Goal: Obtain resource: Download file/media

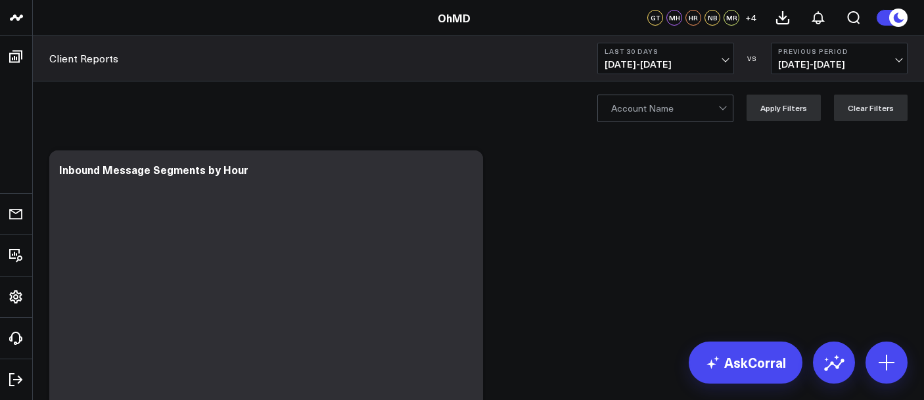
click at [719, 59] on button "Last 30 Days [DATE] - [DATE]" at bounding box center [666, 59] width 137 height 32
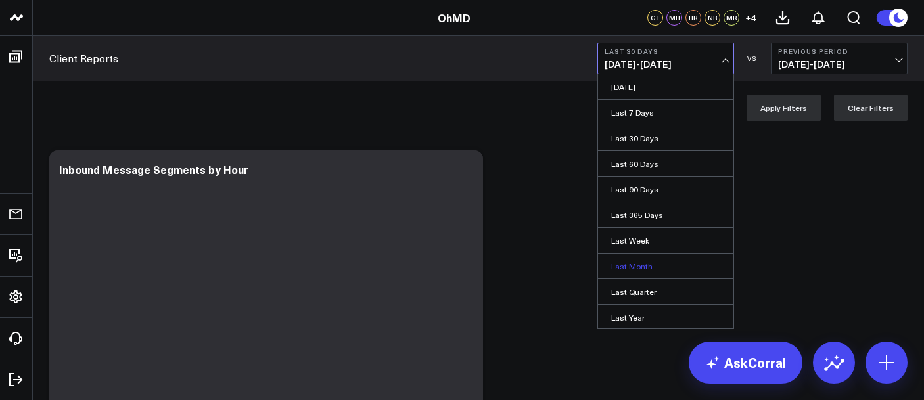
click at [669, 258] on link "Last Month" at bounding box center [665, 266] width 135 height 25
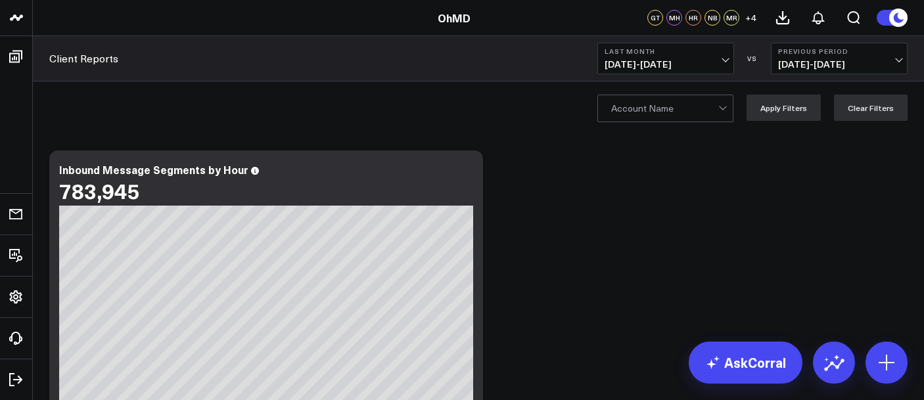
click at [826, 64] on span "07/01/25 - 07/31/25" at bounding box center [839, 64] width 122 height 11
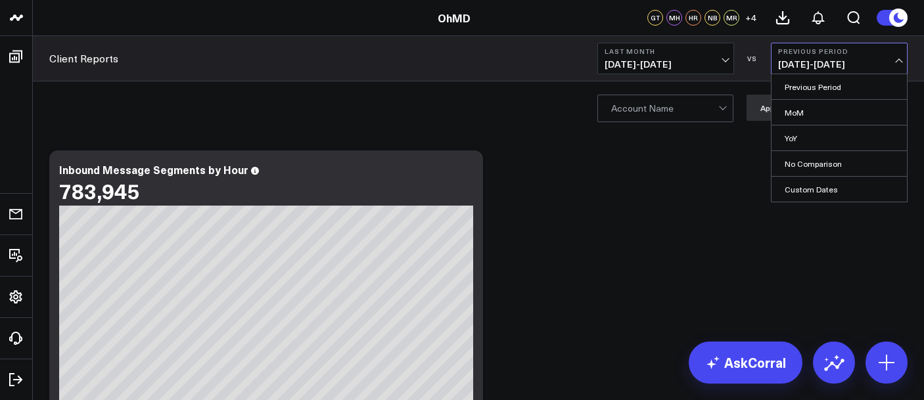
drag, startPoint x: 740, startPoint y: 212, endPoint x: 745, endPoint y: 202, distance: 10.9
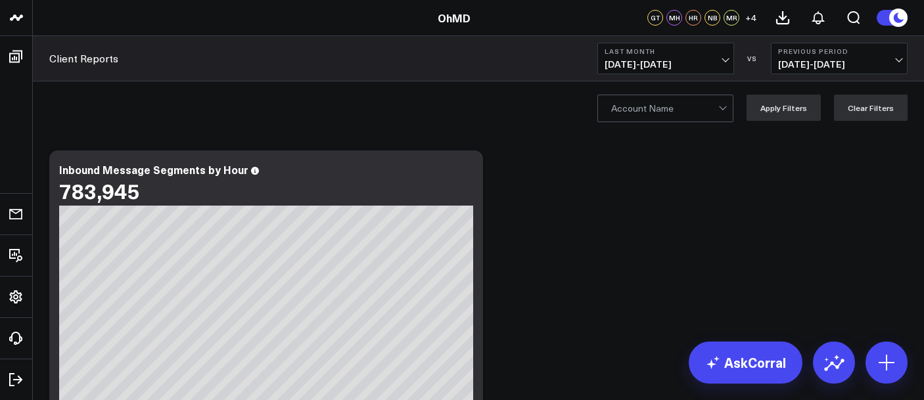
click at [719, 120] on div at bounding box center [664, 108] width 107 height 26
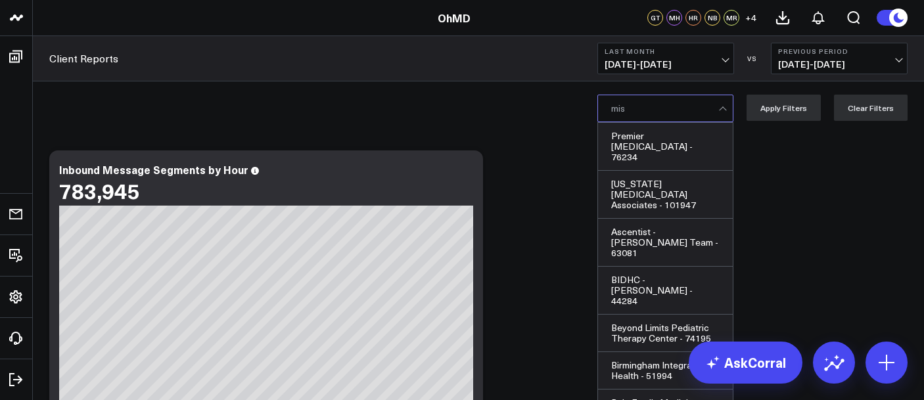
type input "misa"
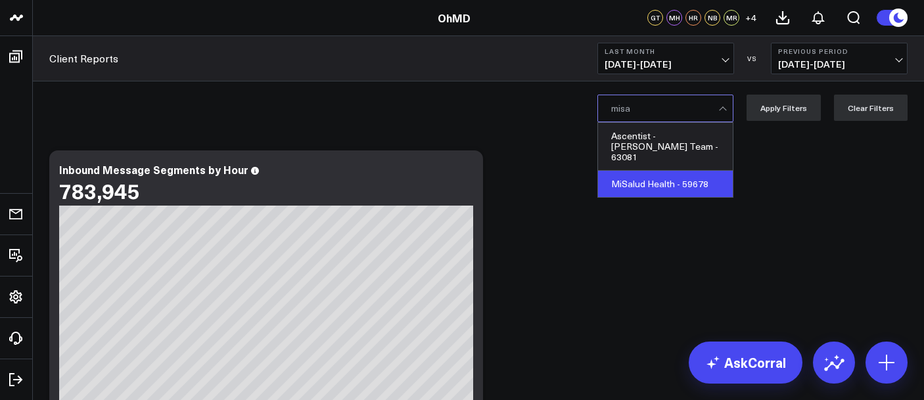
click at [692, 177] on div "MiSalud Health - 59678" at bounding box center [665, 184] width 135 height 26
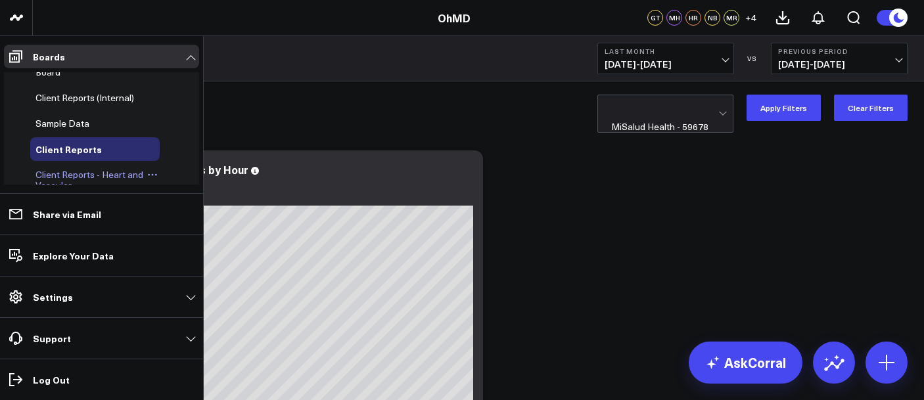
scroll to position [60, 0]
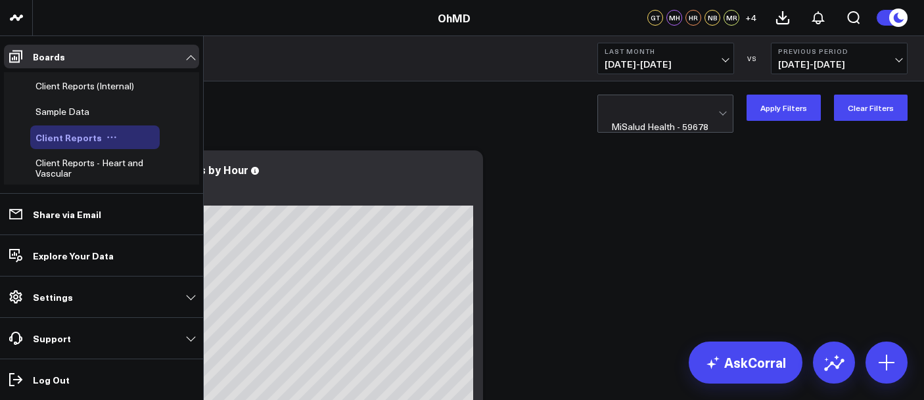
click at [84, 131] on span "Client Reports" at bounding box center [69, 137] width 66 height 13
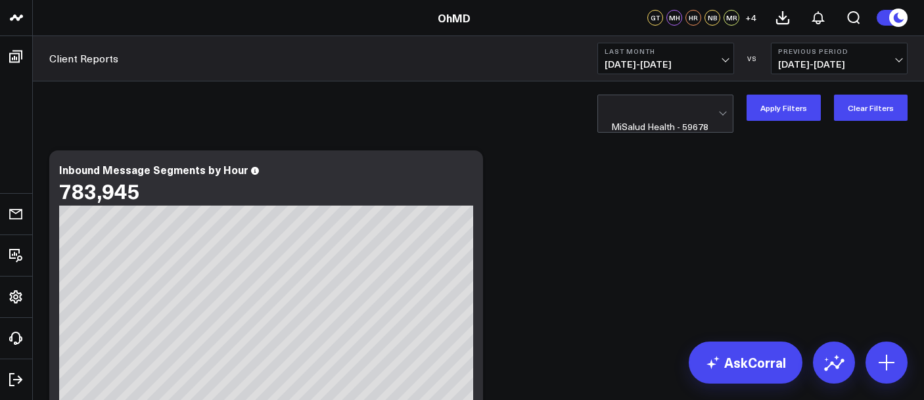
click at [649, 110] on div at bounding box center [664, 108] width 107 height 26
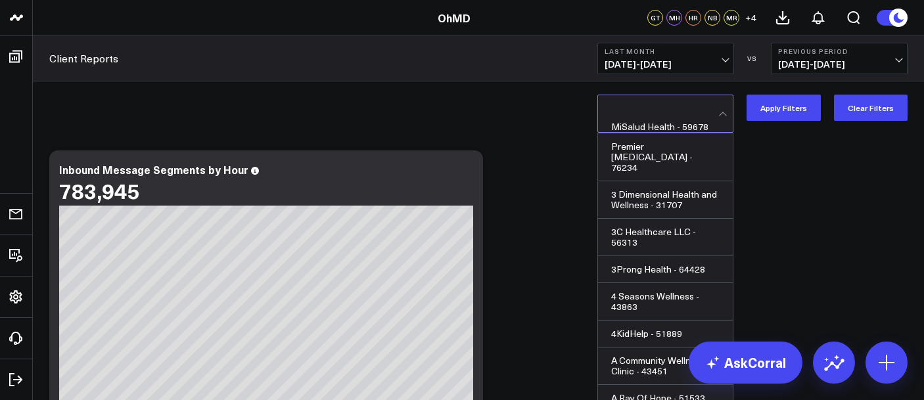
scroll to position [21769, 0]
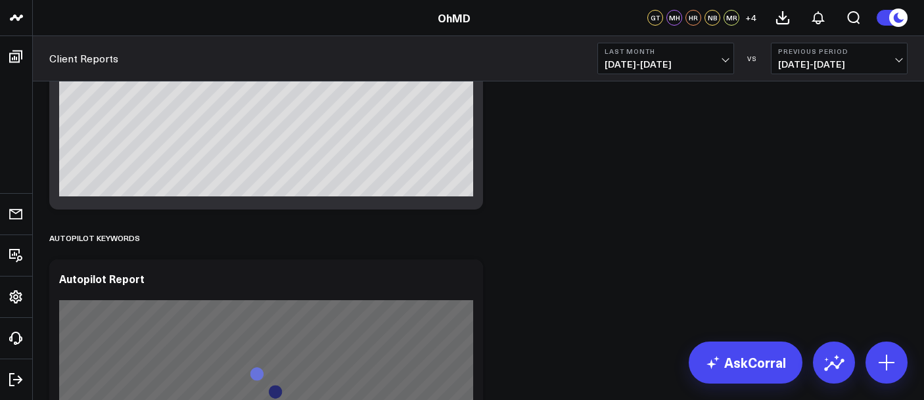
scroll to position [0, 0]
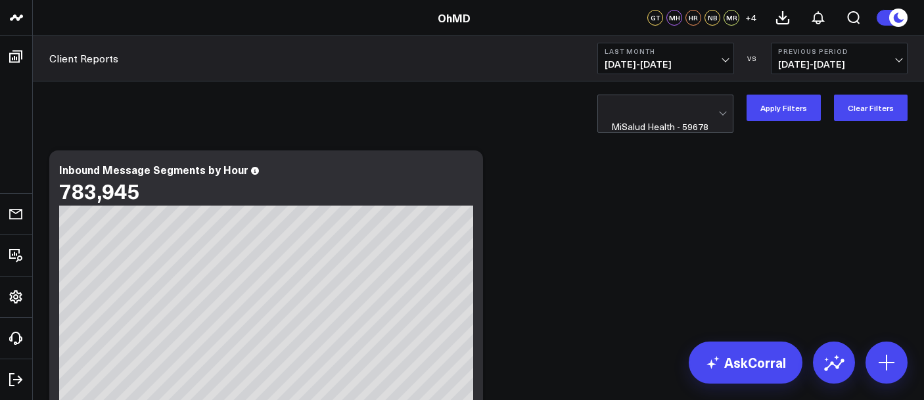
click at [682, 110] on div at bounding box center [664, 108] width 107 height 26
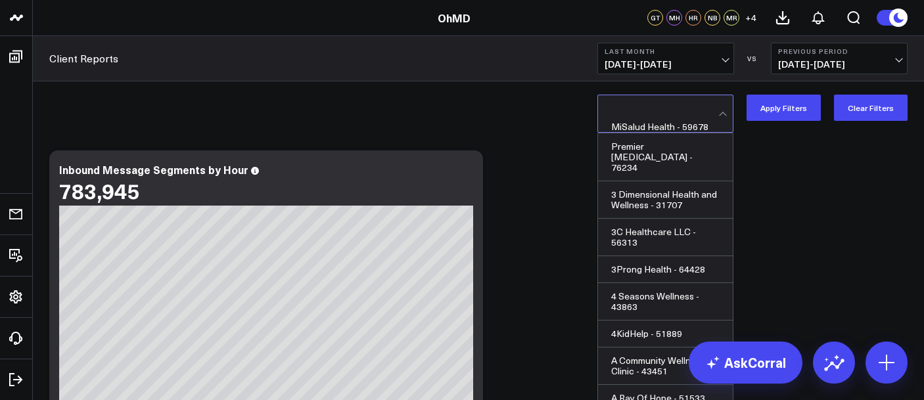
scroll to position [21771, 0]
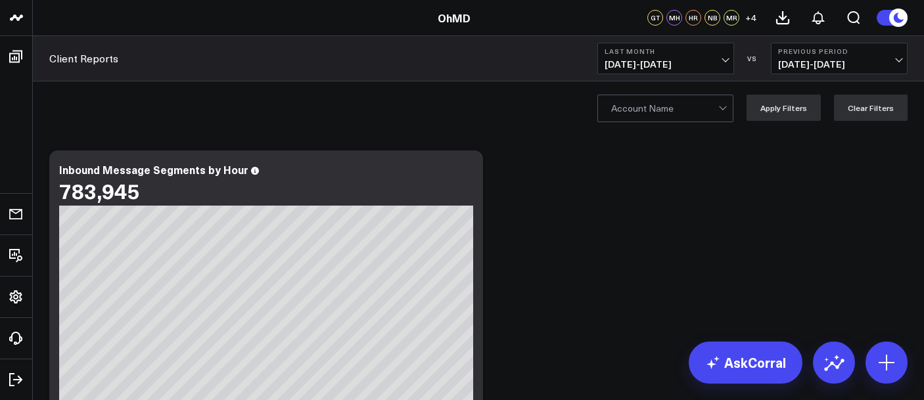
click at [709, 109] on div at bounding box center [664, 108] width 107 height 26
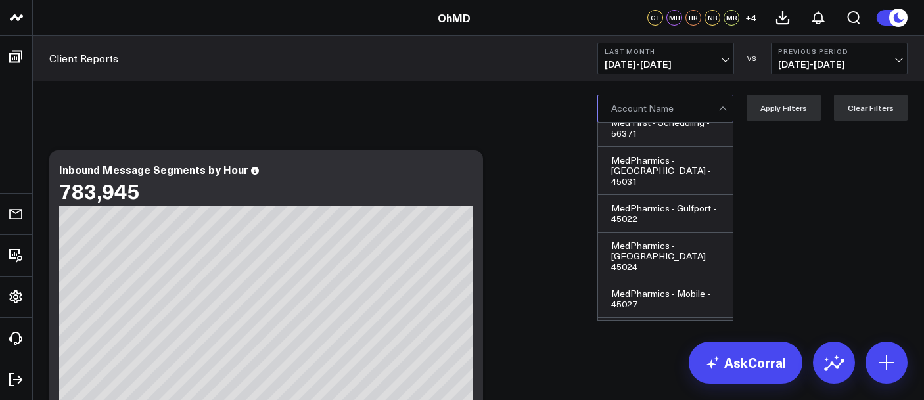
scroll to position [21799, 0]
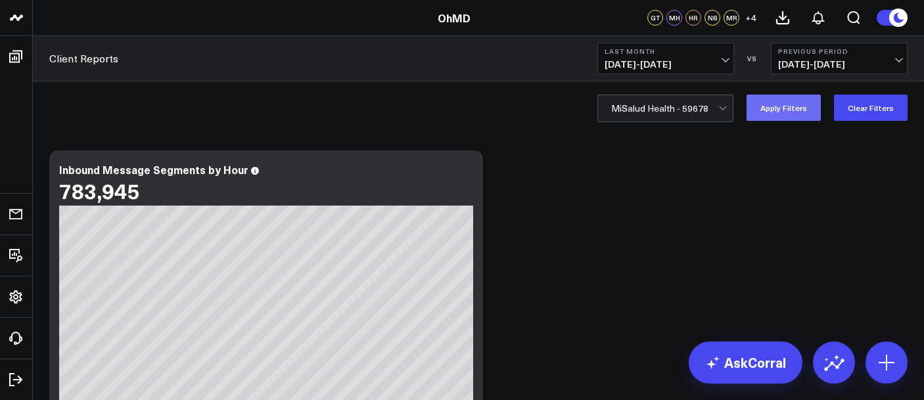
click at [780, 114] on button "Apply Filters" at bounding box center [784, 108] width 74 height 26
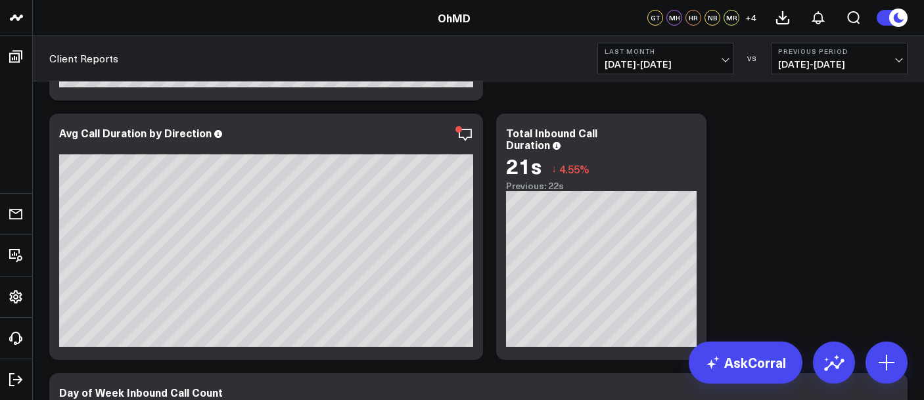
scroll to position [5117, 0]
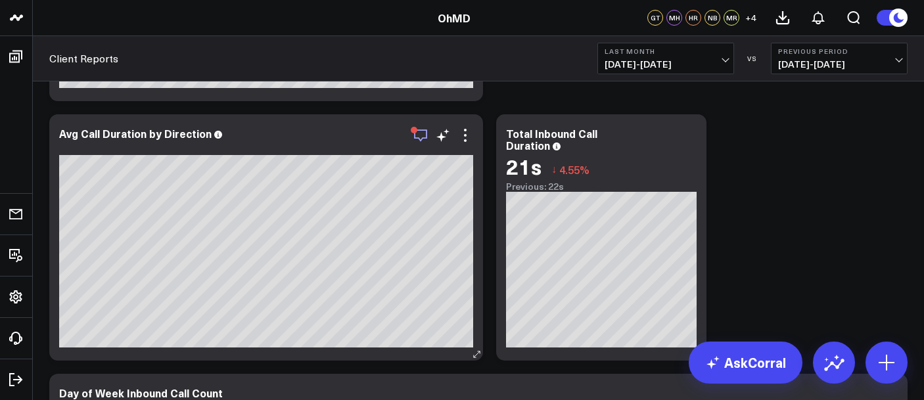
click at [416, 135] on icon "button" at bounding box center [421, 136] width 16 height 16
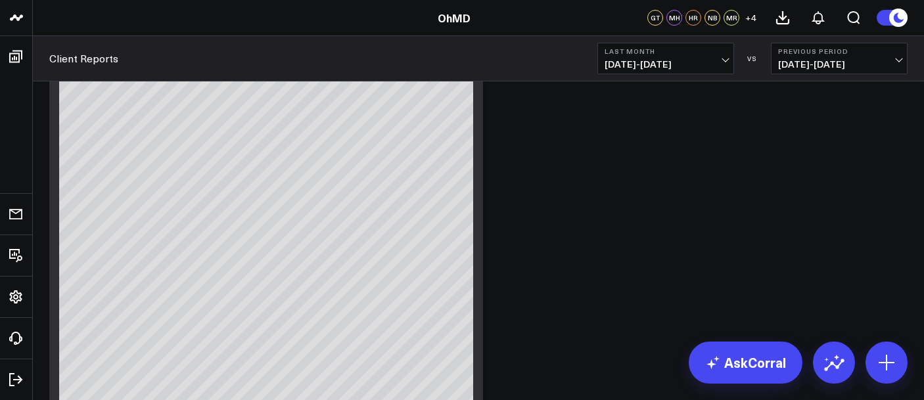
scroll to position [0, 0]
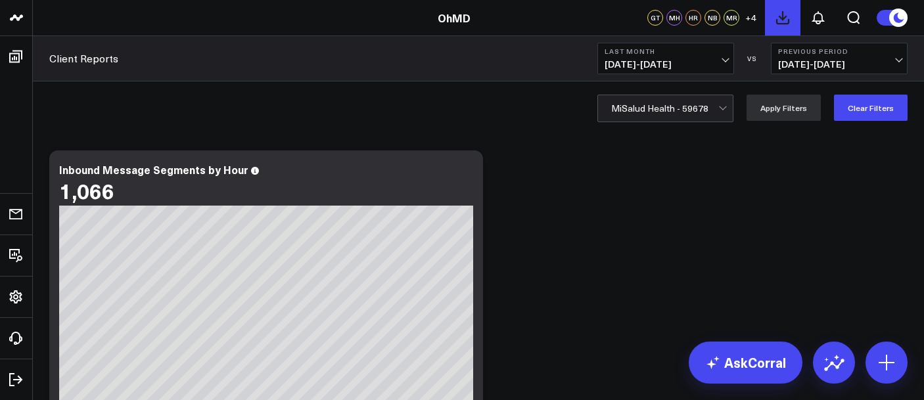
click at [779, 17] on icon at bounding box center [783, 18] width 16 height 16
click at [818, 17] on icon at bounding box center [819, 18] width 16 height 16
click at [819, 24] on icon at bounding box center [819, 18] width 16 height 16
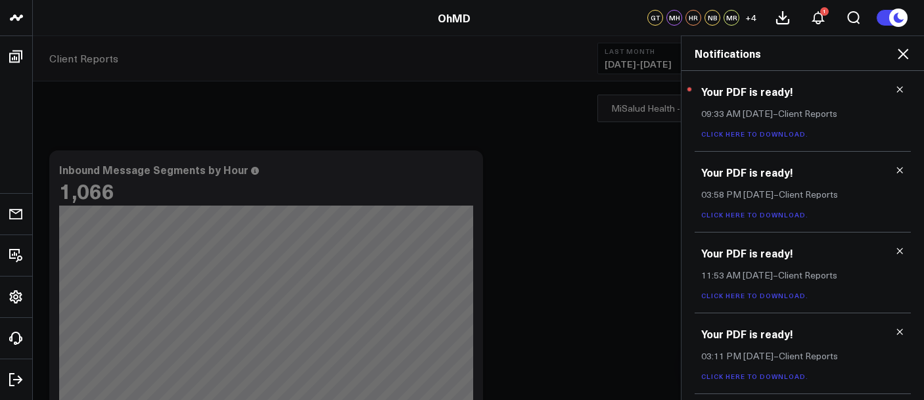
click at [756, 130] on link "Click here to download." at bounding box center [754, 134] width 107 height 9
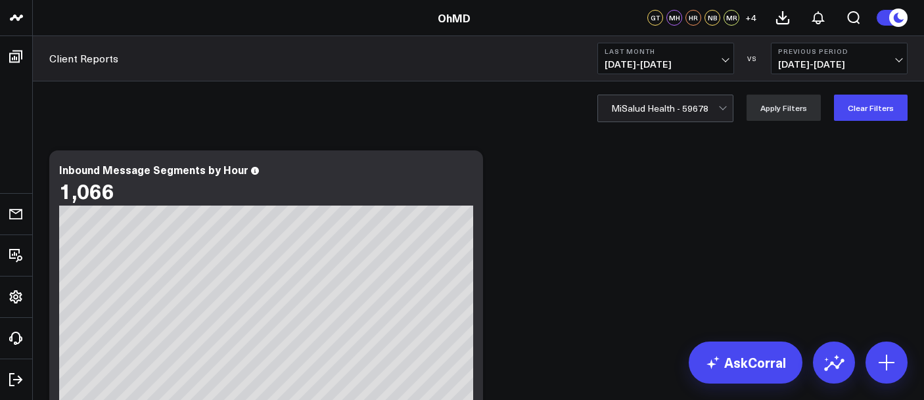
click at [687, 107] on div at bounding box center [664, 108] width 107 height 26
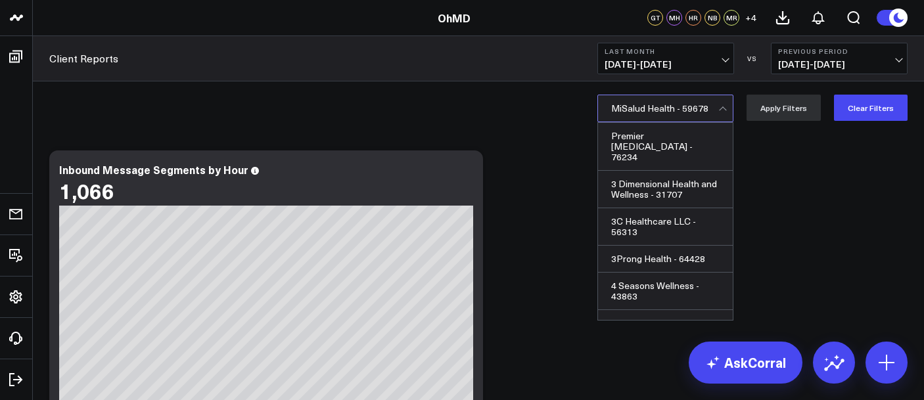
scroll to position [21769, 0]
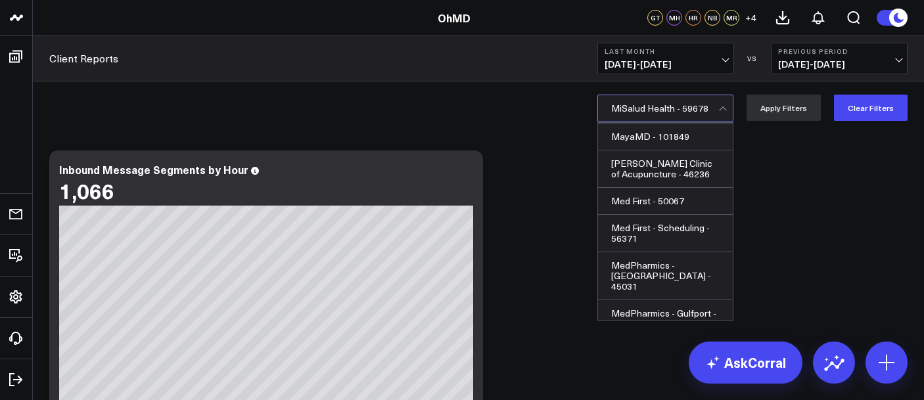
click at [672, 105] on div at bounding box center [664, 108] width 107 height 26
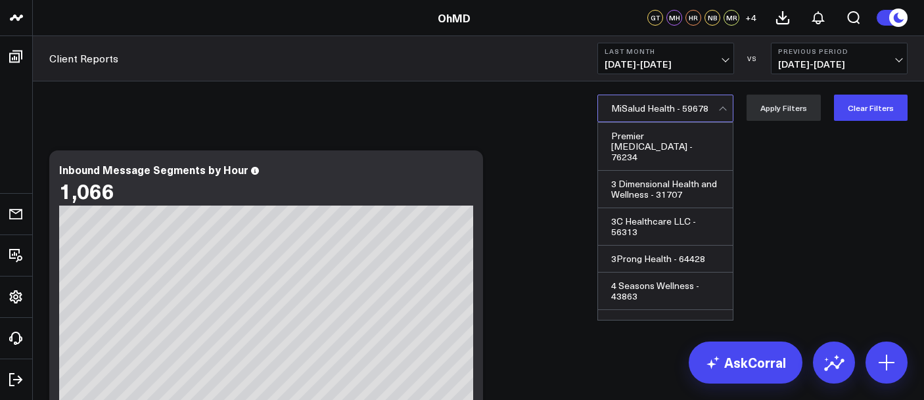
scroll to position [0, 0]
click at [672, 105] on div at bounding box center [664, 108] width 107 height 26
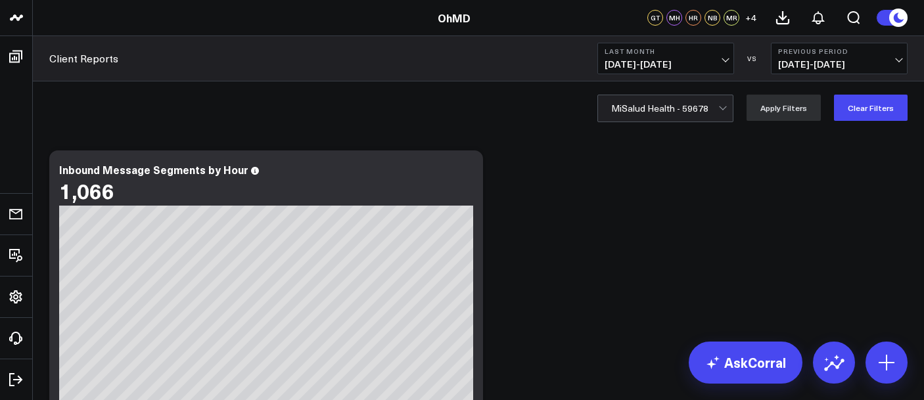
click at [672, 105] on div at bounding box center [664, 108] width 107 height 26
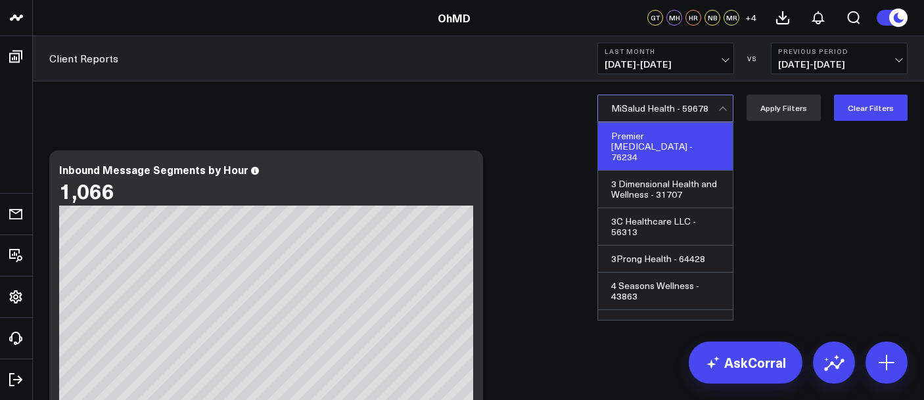
type input "m"
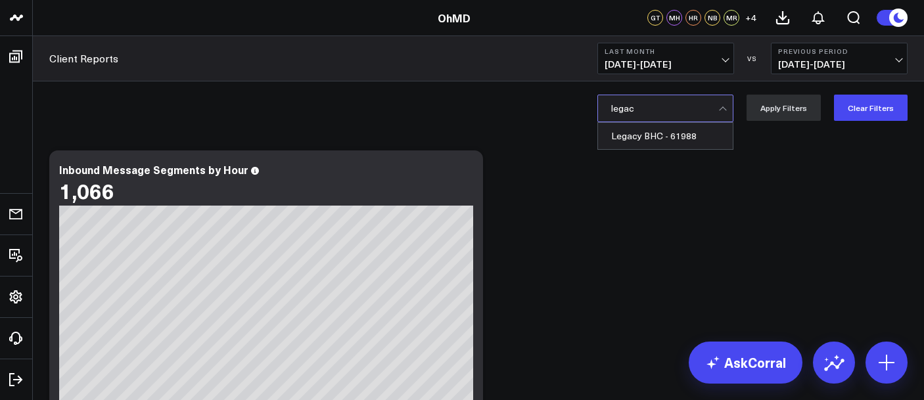
type input "legacy"
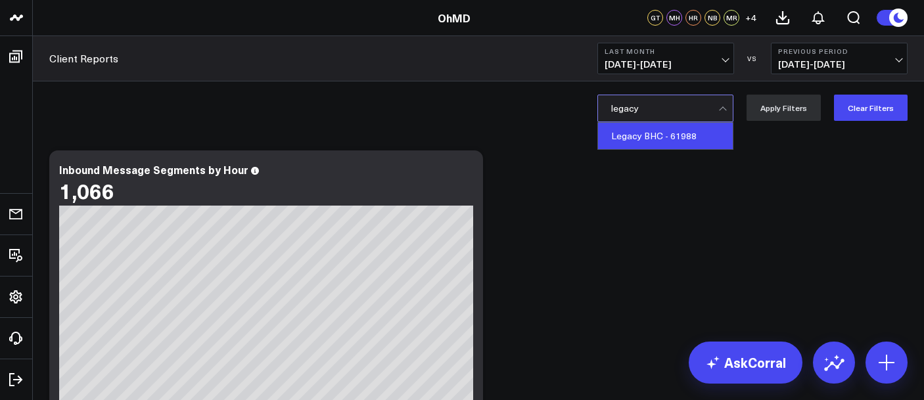
click at [622, 140] on div "Legacy BHC - 61988" at bounding box center [665, 136] width 135 height 26
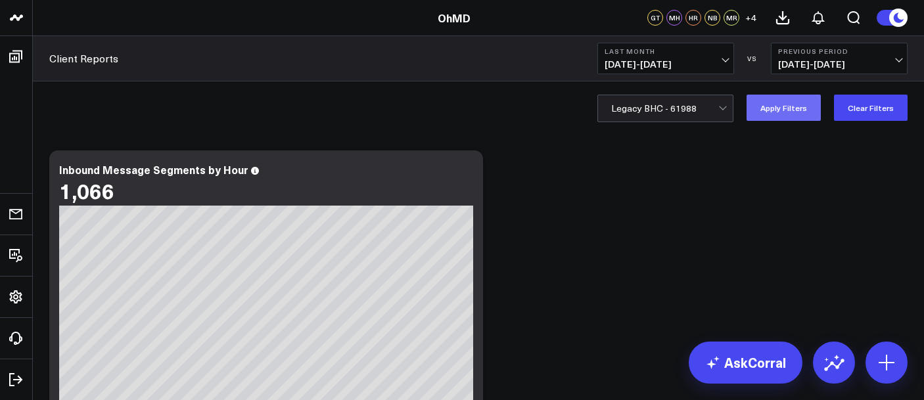
click at [804, 106] on button "Apply Filters" at bounding box center [784, 108] width 74 height 26
click at [774, 7] on button at bounding box center [783, 18] width 36 height 36
click at [677, 67] on span "08/01/25 - 08/31/25" at bounding box center [666, 64] width 122 height 11
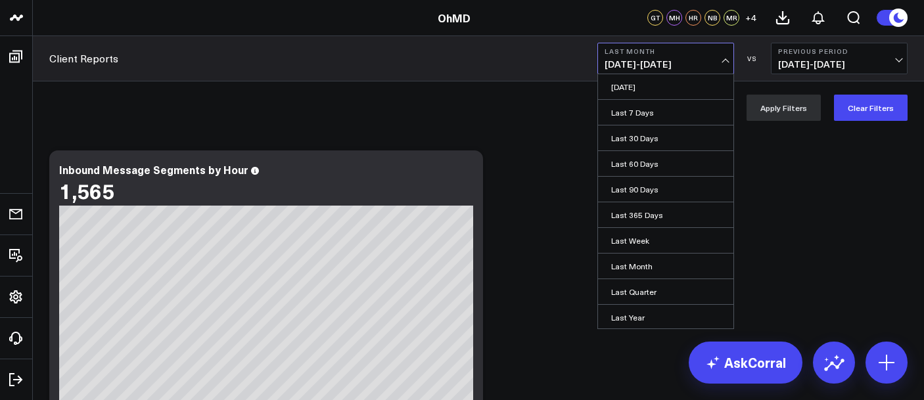
click at [536, 116] on div "Legacy BHC - 61988 Apply Filters Clear Filters" at bounding box center [478, 108] width 891 height 53
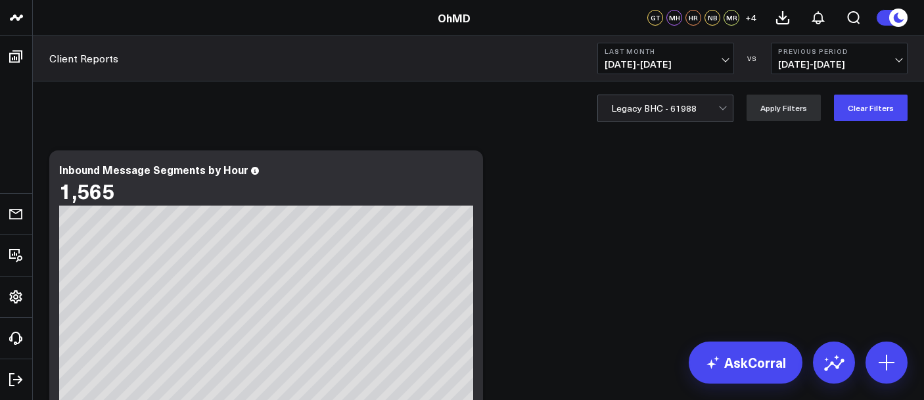
click at [681, 116] on div at bounding box center [664, 108] width 107 height 26
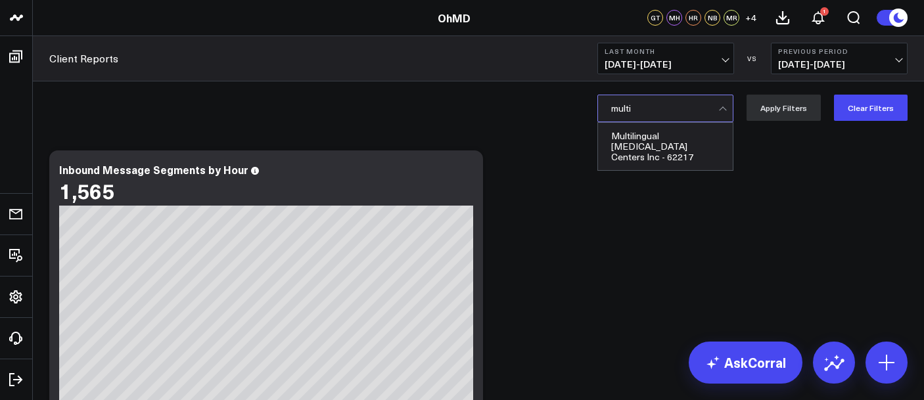
type input "multil"
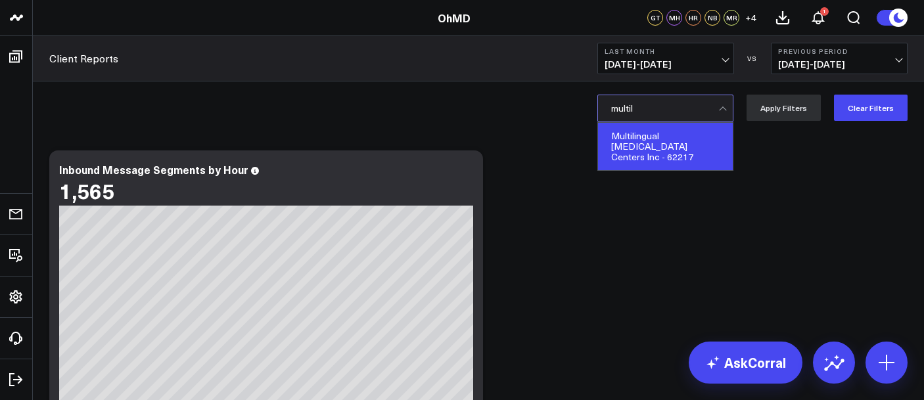
click at [663, 137] on div "Multilingual [MEDICAL_DATA] Centers Inc - 62217" at bounding box center [665, 146] width 135 height 47
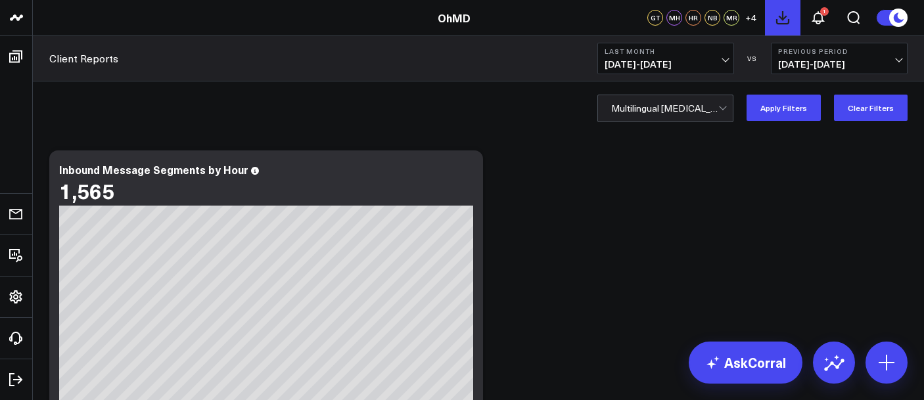
click at [775, 19] on icon at bounding box center [783, 18] width 16 height 16
click at [813, 16] on icon at bounding box center [819, 18] width 16 height 16
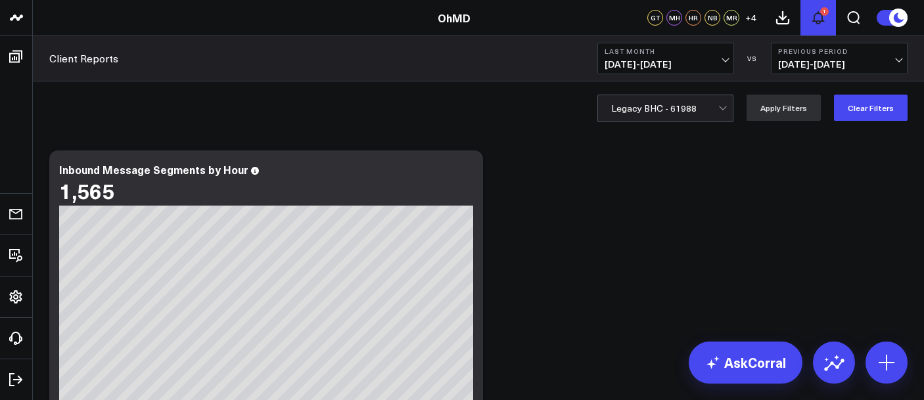
click at [826, 24] on icon at bounding box center [819, 18] width 16 height 16
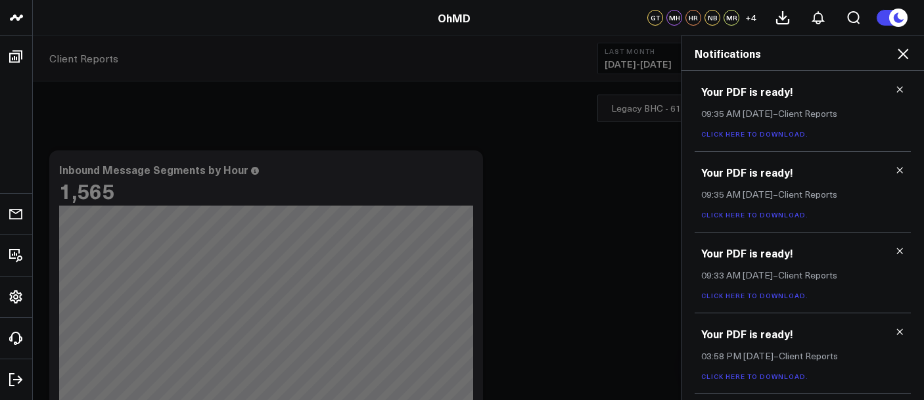
click at [749, 218] on link "Click here to download." at bounding box center [754, 214] width 107 height 9
click at [754, 133] on link "Click here to download." at bounding box center [754, 134] width 107 height 9
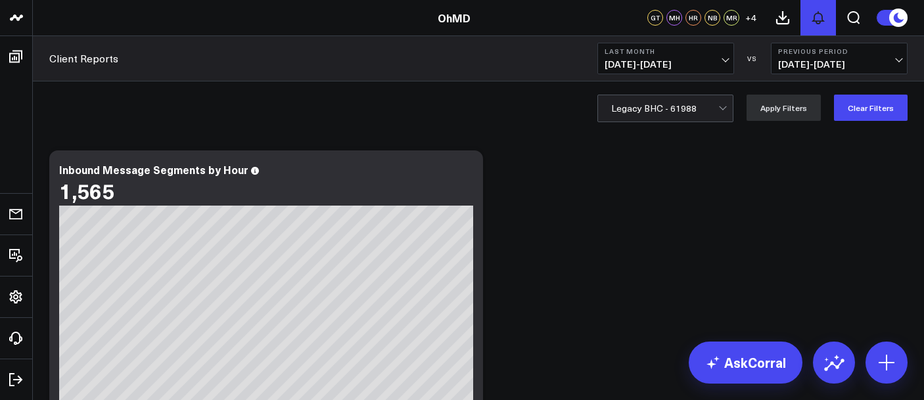
click at [817, 25] on icon at bounding box center [819, 18] width 16 height 16
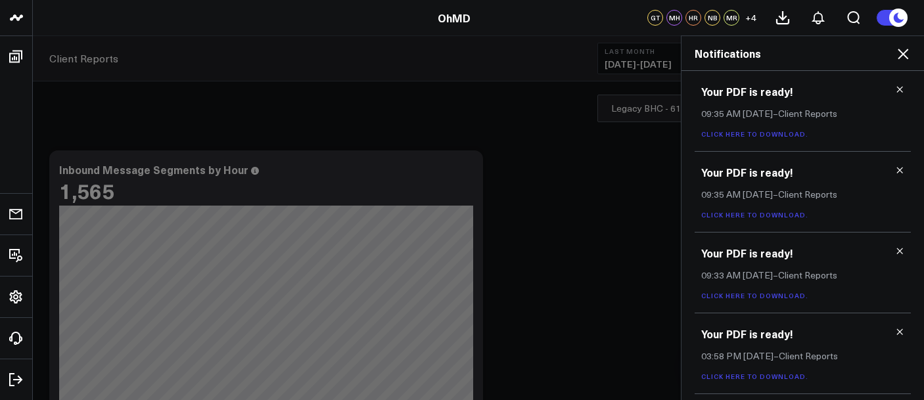
click at [741, 219] on link "Click here to download." at bounding box center [754, 214] width 107 height 9
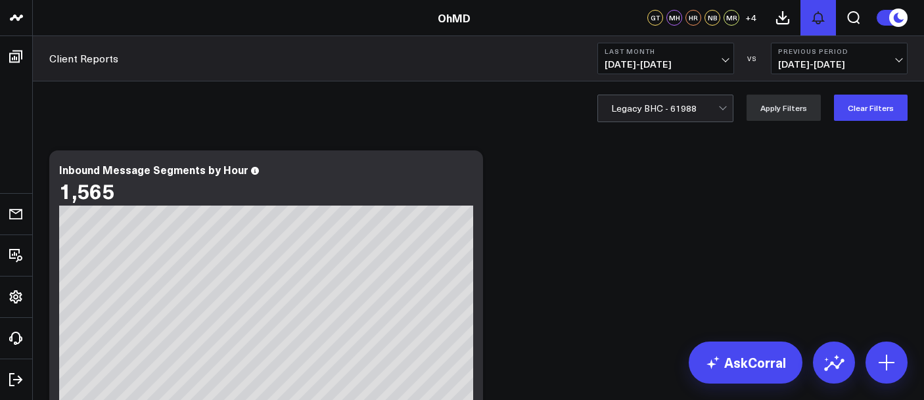
click at [815, 24] on icon at bounding box center [819, 18] width 16 height 16
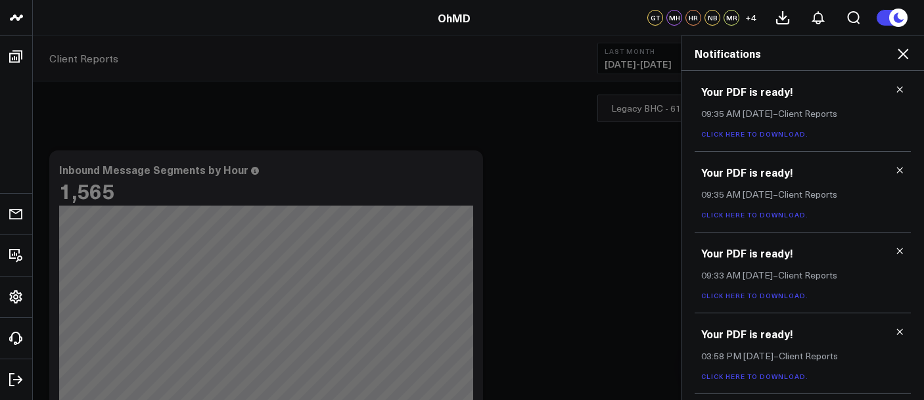
click at [773, 137] on link "Click here to download." at bounding box center [754, 134] width 107 height 9
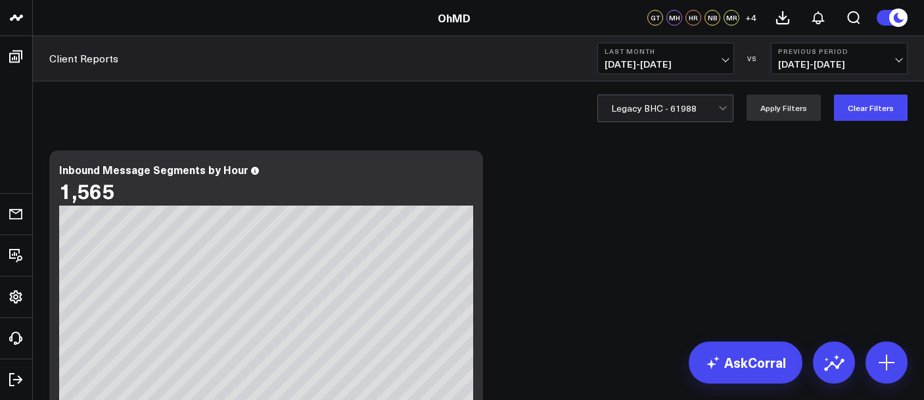
drag, startPoint x: 615, startPoint y: 150, endPoint x: 628, endPoint y: 117, distance: 35.7
click at [631, 110] on div at bounding box center [664, 108] width 107 height 26
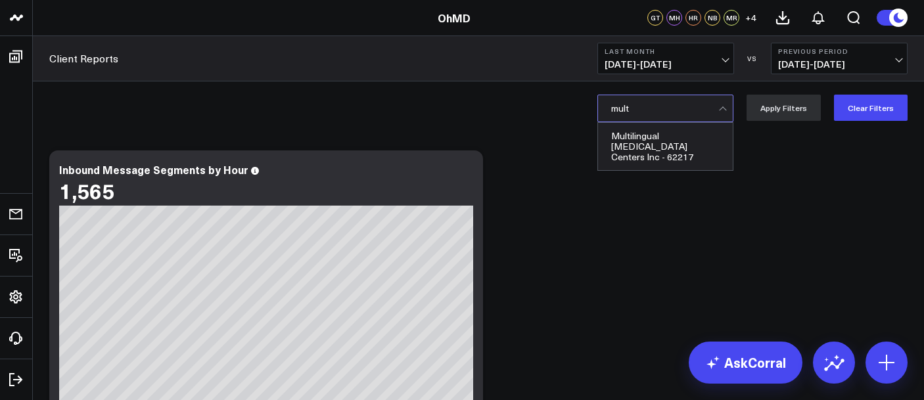
type input "multi"
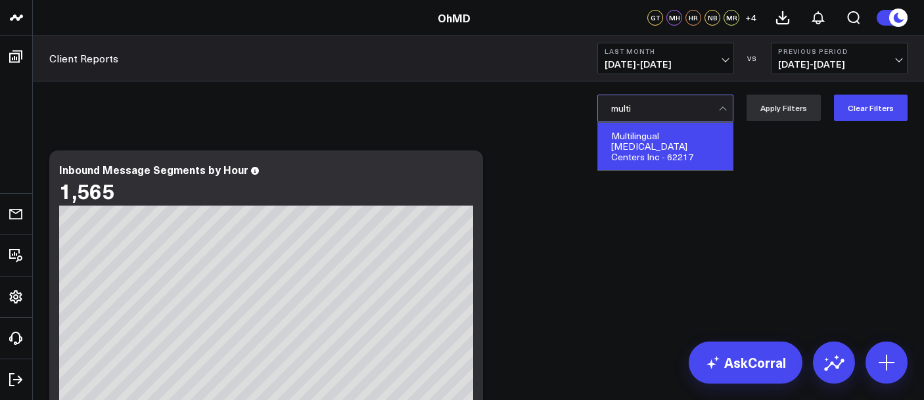
click at [627, 142] on div "Multilingual [MEDICAL_DATA] Centers Inc - 62217" at bounding box center [665, 146] width 135 height 47
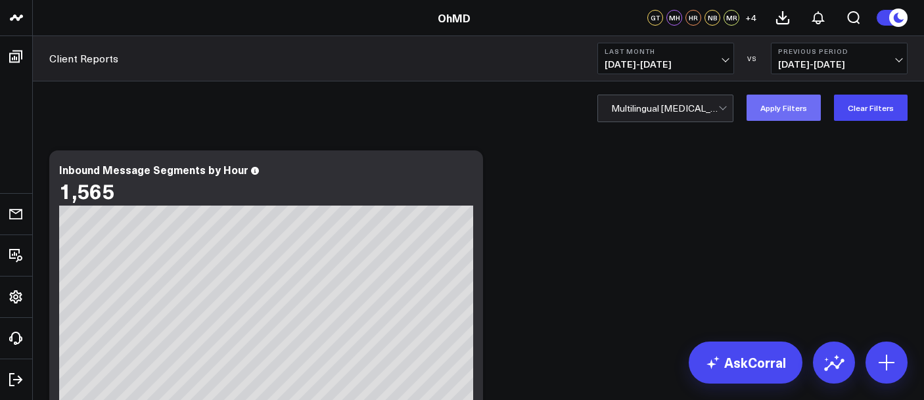
click at [772, 116] on button "Apply Filters" at bounding box center [784, 108] width 74 height 26
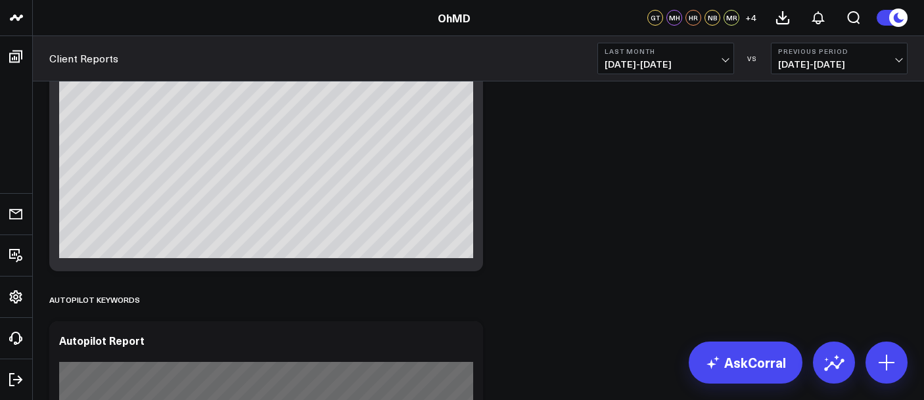
scroll to position [400, 0]
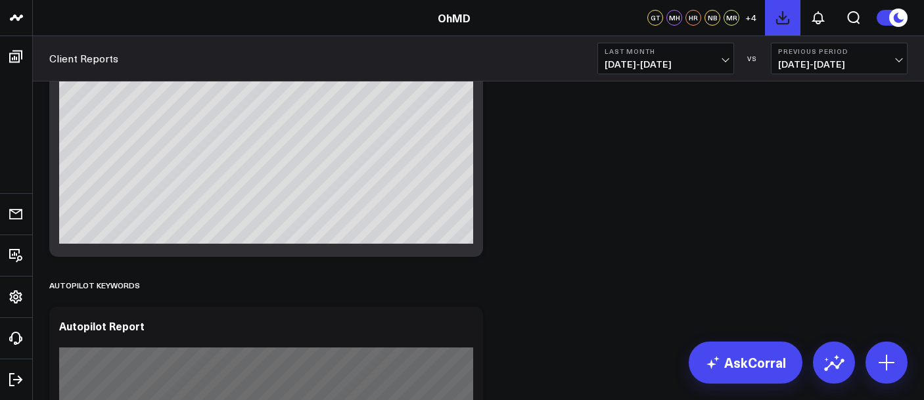
click at [779, 21] on icon at bounding box center [783, 18] width 16 height 16
click at [824, 20] on icon at bounding box center [819, 18] width 16 height 16
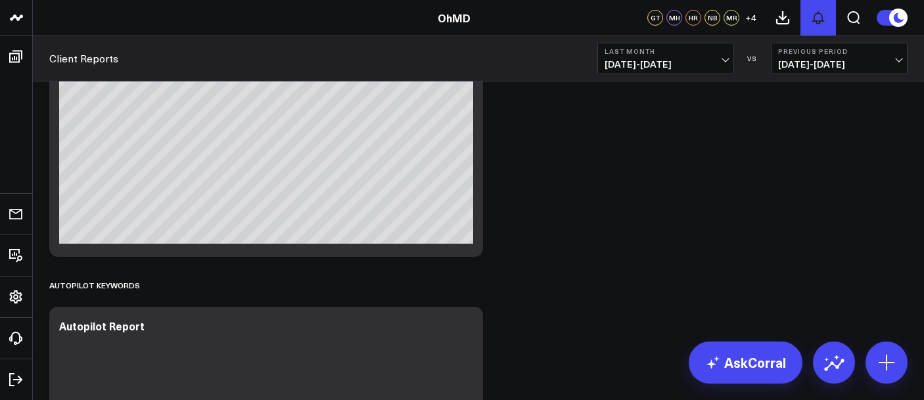
click at [824, 23] on icon at bounding box center [819, 18] width 16 height 16
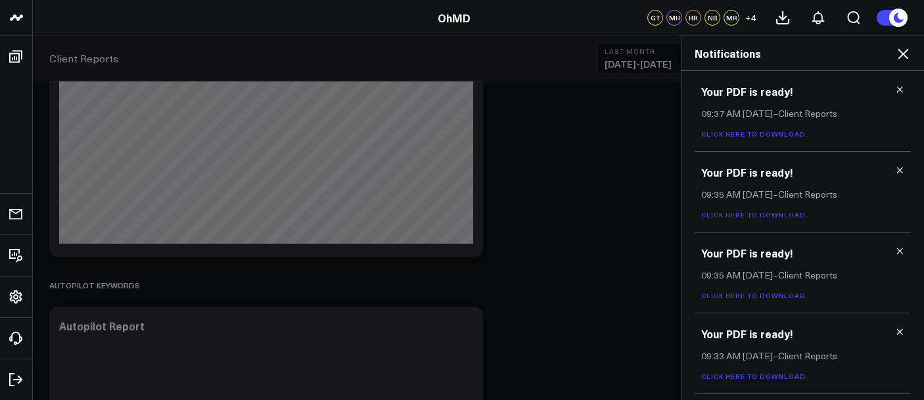
click at [706, 136] on link "Click here to download." at bounding box center [754, 134] width 107 height 9
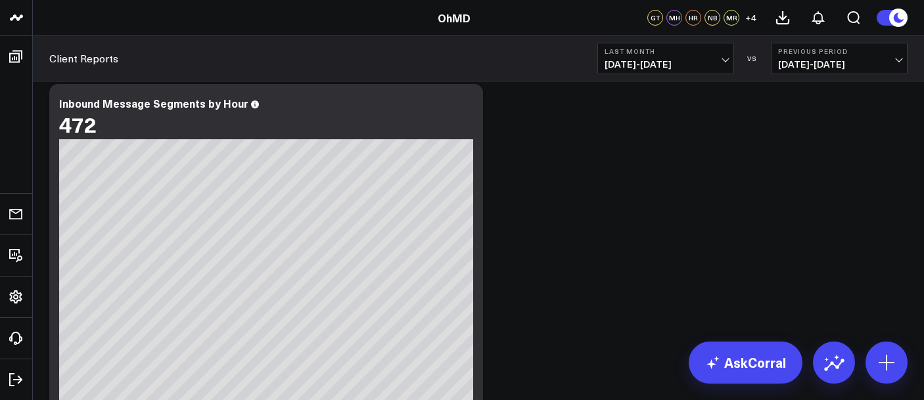
scroll to position [0, 0]
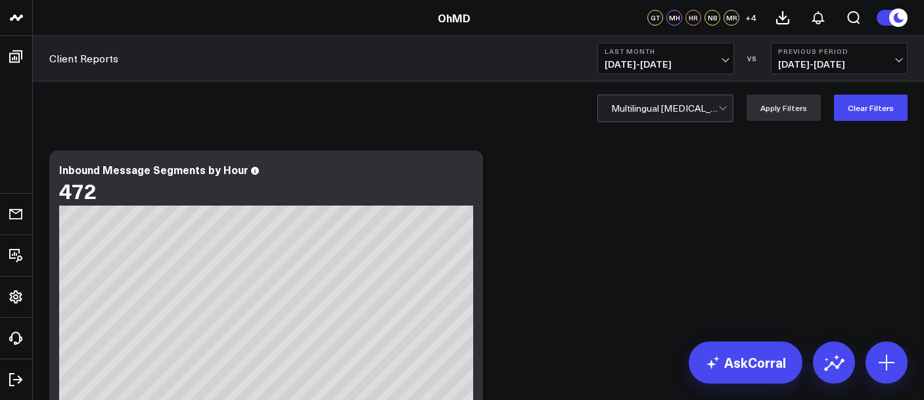
click at [713, 112] on div at bounding box center [664, 108] width 107 height 26
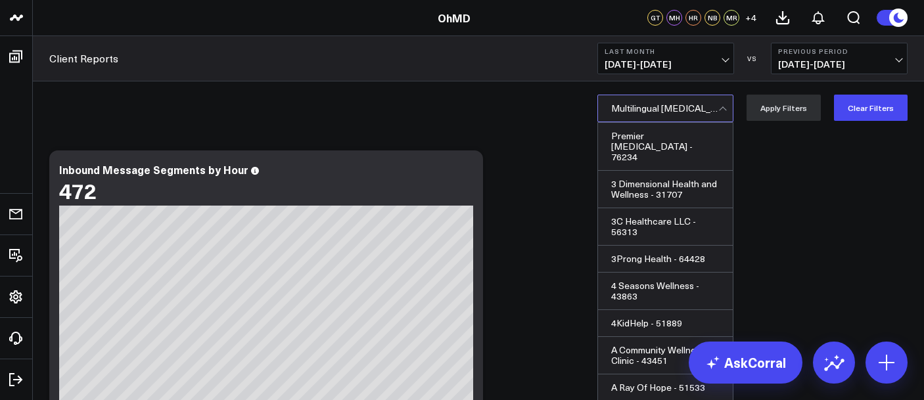
scroll to position [23248, 0]
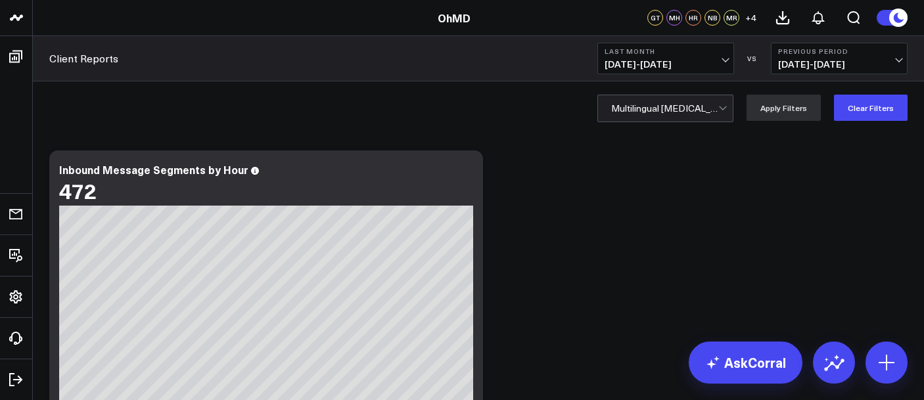
drag, startPoint x: 675, startPoint y: 102, endPoint x: 672, endPoint y: 113, distance: 11.5
click at [674, 105] on div at bounding box center [664, 108] width 107 height 26
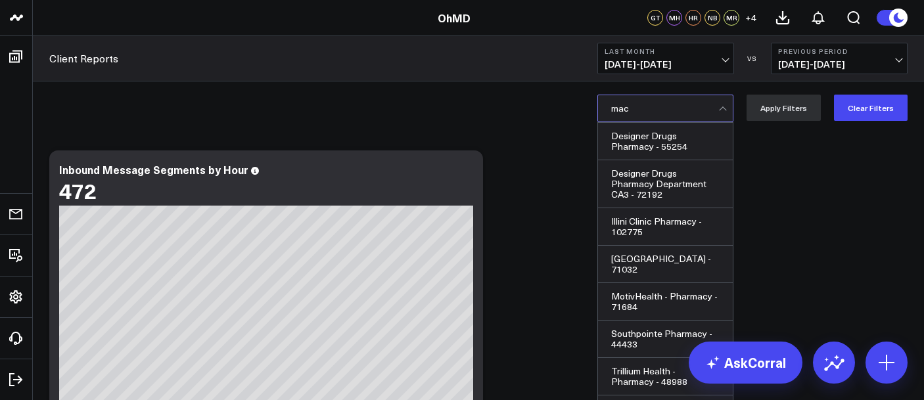
scroll to position [0, 0]
type input "macgre"
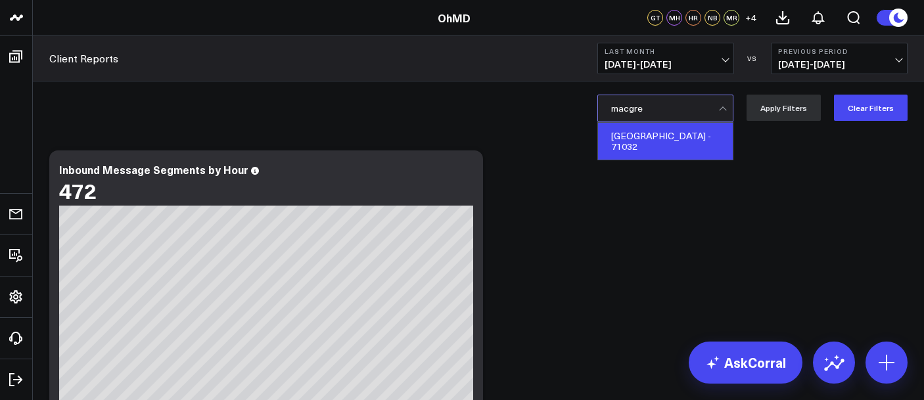
click at [640, 141] on div "[GEOGRAPHIC_DATA] - 71032" at bounding box center [665, 141] width 135 height 37
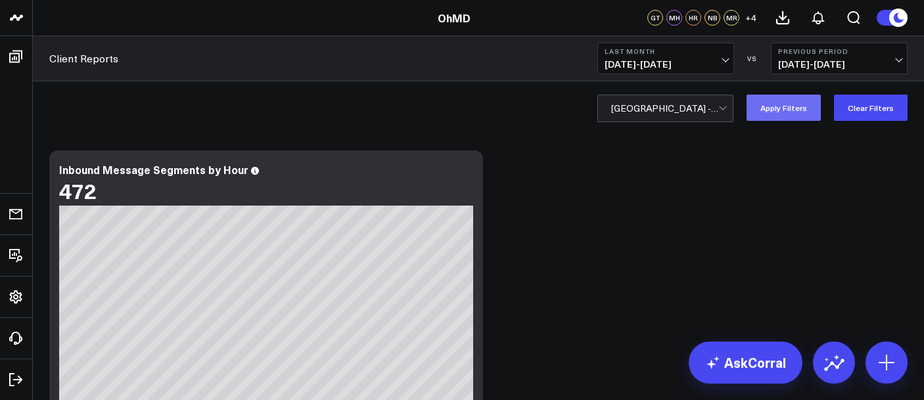
click at [793, 113] on button "Apply Filters" at bounding box center [784, 108] width 74 height 26
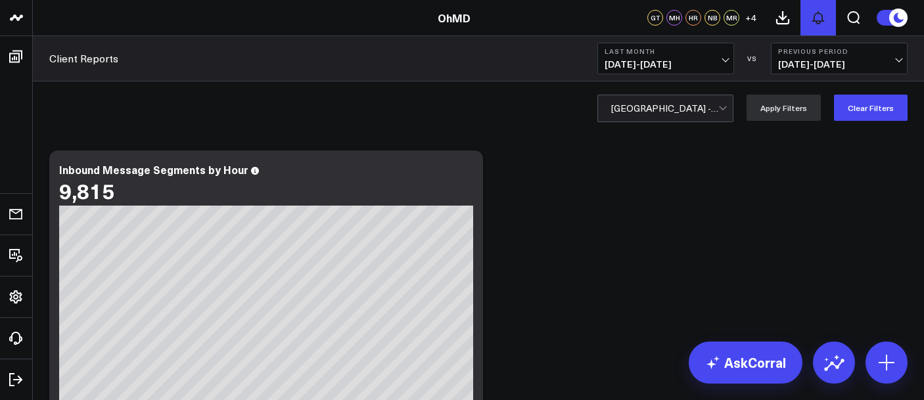
click at [817, 20] on icon at bounding box center [819, 18] width 16 height 16
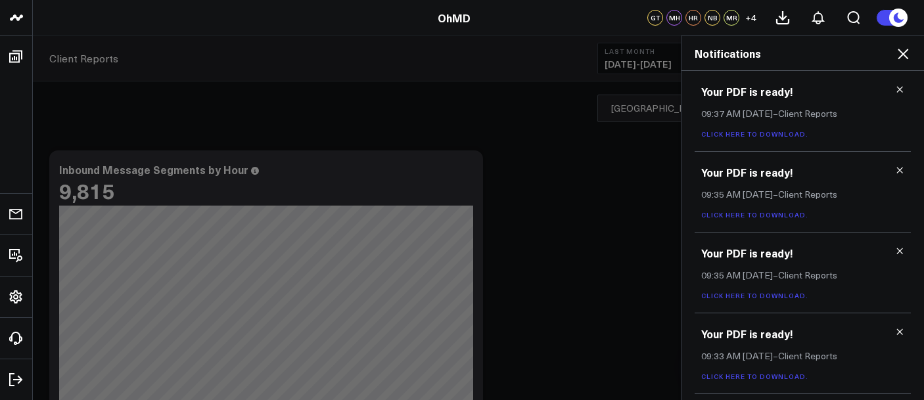
click at [895, 173] on icon at bounding box center [899, 170] width 9 height 9
click at [893, 173] on h3 "Your PDF is ready!" at bounding box center [802, 172] width 203 height 14
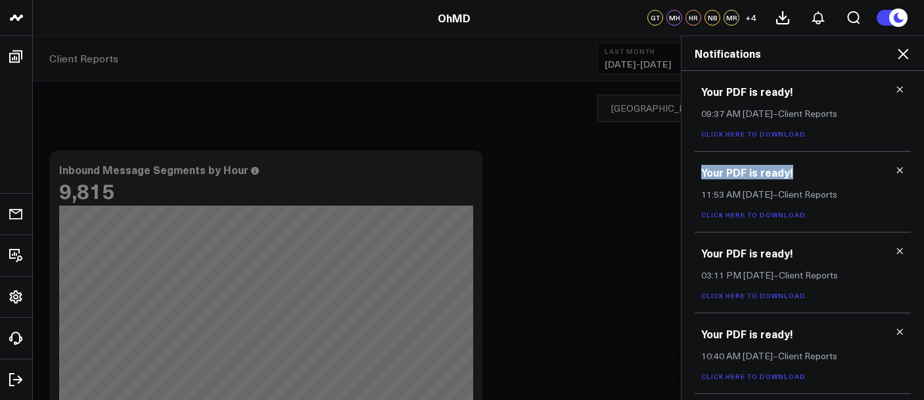
click at [893, 173] on h3 "Your PDF is ready!" at bounding box center [802, 172] width 203 height 14
click at [899, 172] on icon at bounding box center [899, 170] width 9 height 9
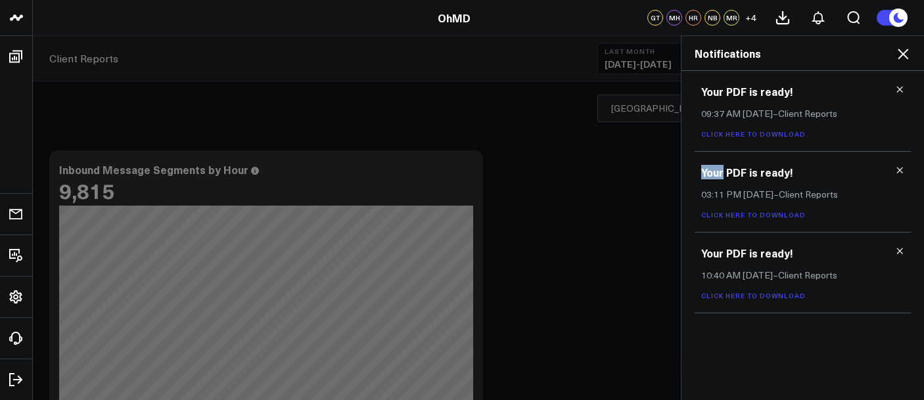
click at [899, 172] on icon at bounding box center [900, 171] width 6 height 6
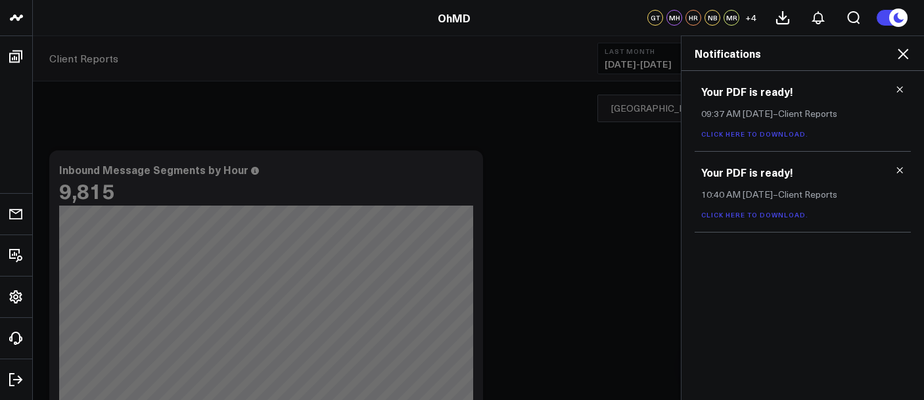
click at [900, 171] on icon at bounding box center [900, 171] width 6 height 6
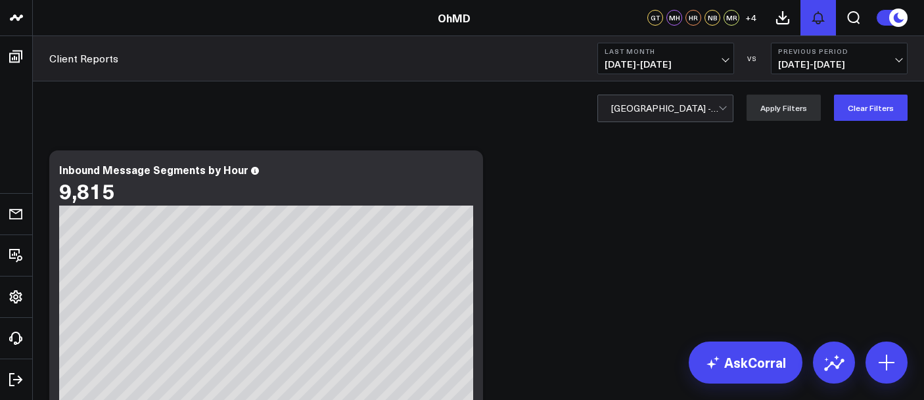
click at [823, 27] on button at bounding box center [819, 18] width 36 height 36
click at [783, 20] on icon at bounding box center [783, 18] width 12 height 12
click at [667, 108] on div at bounding box center [664, 108] width 107 height 26
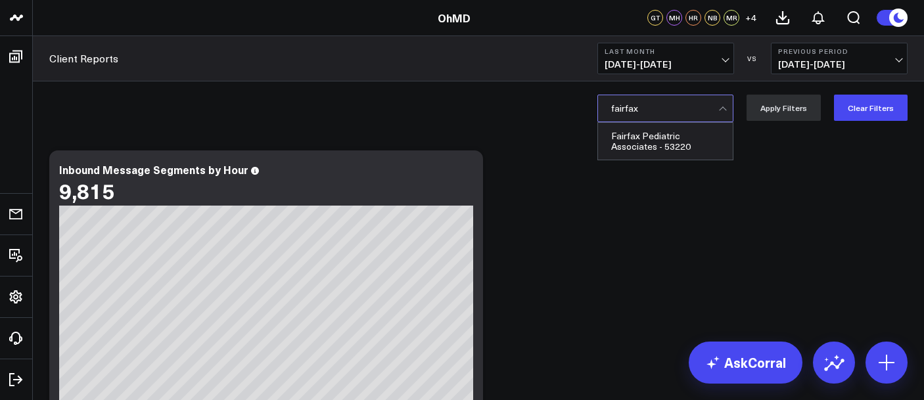
type input "fairfax"
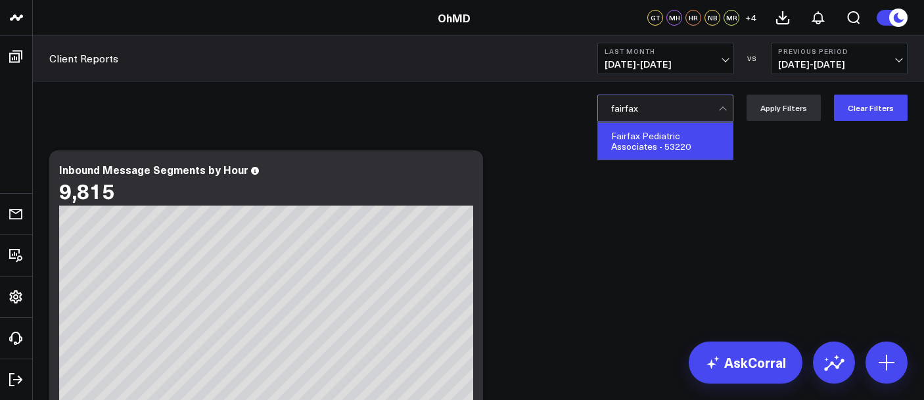
click at [652, 145] on div "Fairfax Pediatric Associates - 53220" at bounding box center [665, 141] width 135 height 37
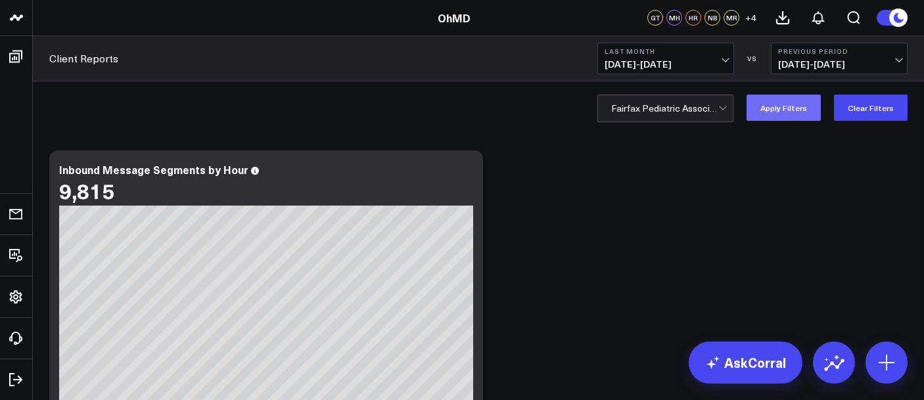
click at [770, 110] on button "Apply Filters" at bounding box center [784, 108] width 74 height 26
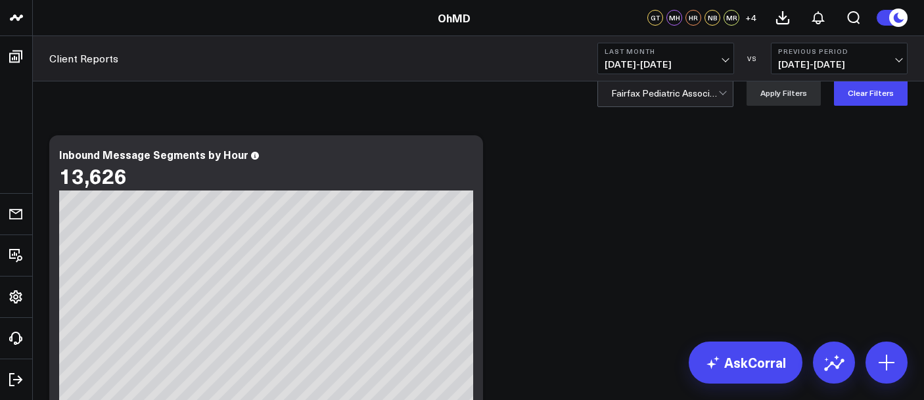
scroll to position [15, 0]
click at [780, 19] on icon at bounding box center [783, 18] width 16 height 16
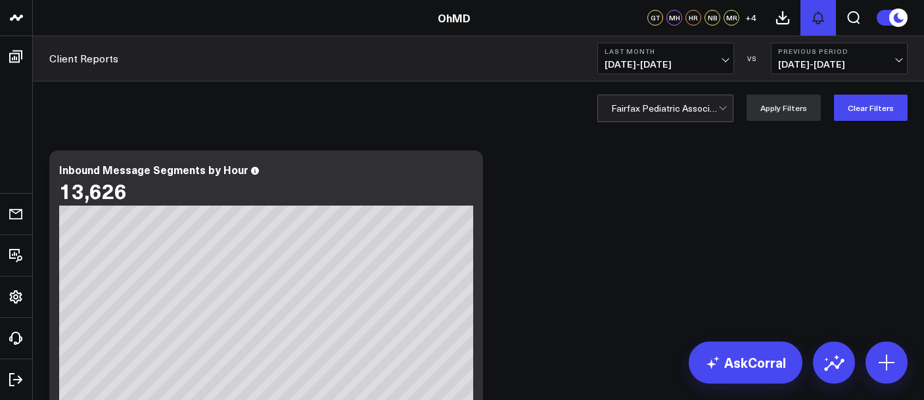
click at [822, 14] on icon at bounding box center [818, 18] width 11 height 12
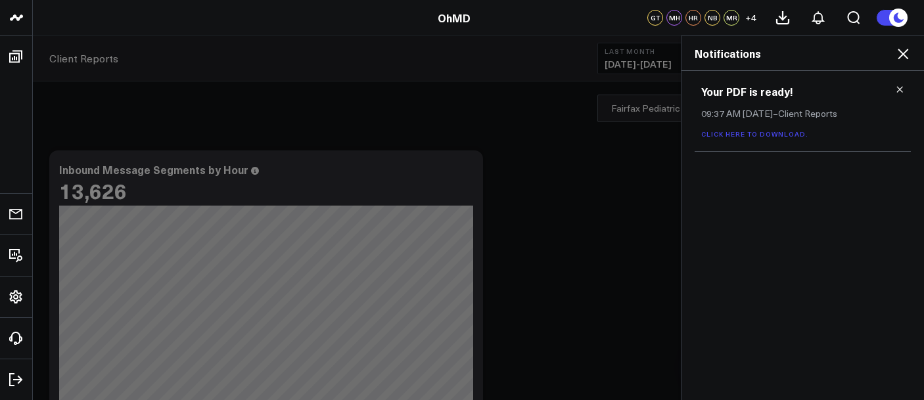
click at [895, 89] on h3 "Your PDF is ready!" at bounding box center [802, 91] width 203 height 14
click at [901, 87] on icon at bounding box center [899, 89] width 9 height 9
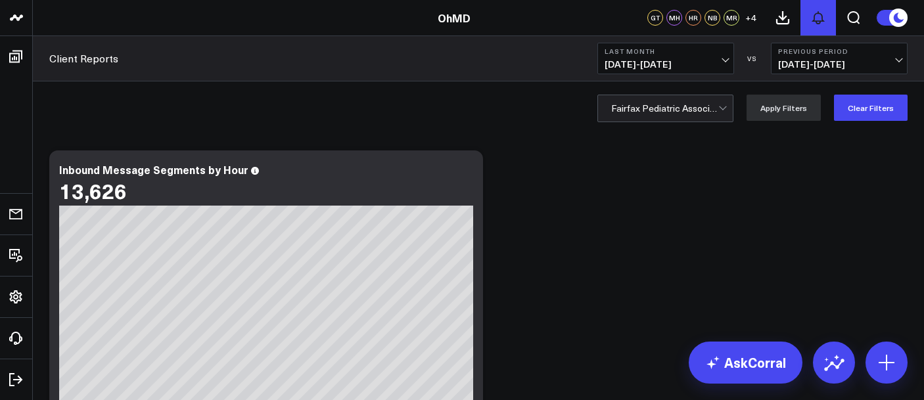
click at [820, 17] on icon at bounding box center [819, 18] width 16 height 16
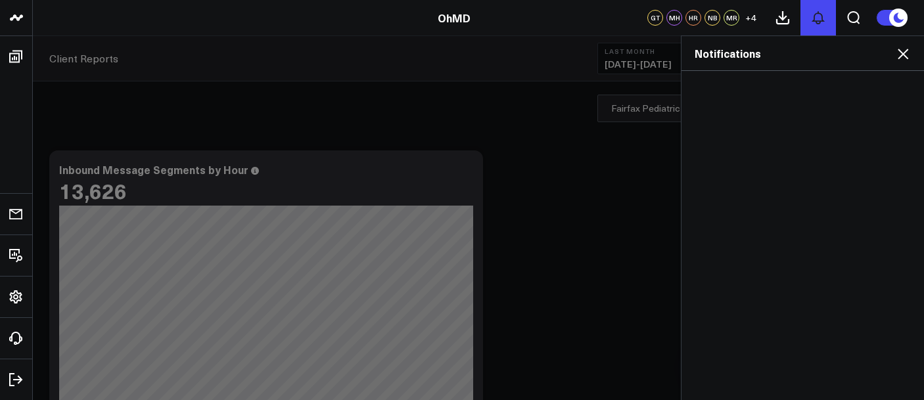
click at [820, 18] on icon at bounding box center [819, 18] width 16 height 16
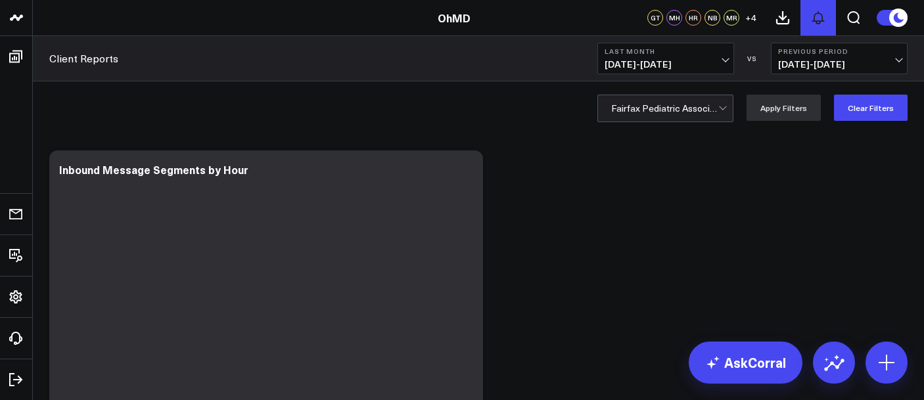
click at [818, 12] on icon at bounding box center [818, 18] width 11 height 12
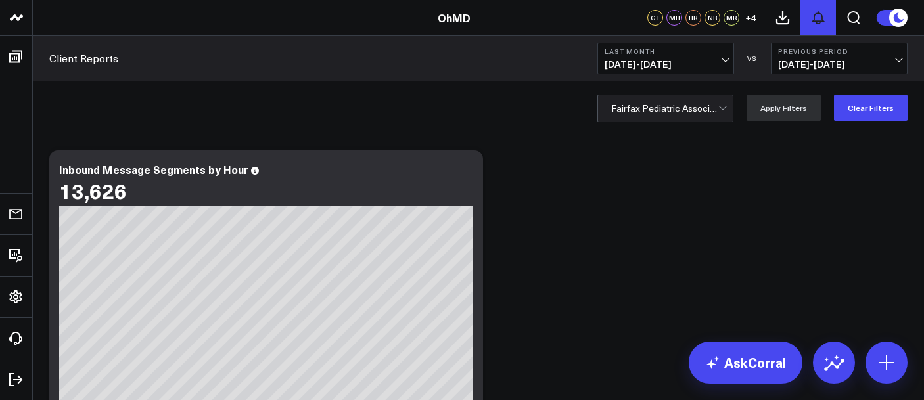
click at [820, 14] on icon at bounding box center [819, 18] width 16 height 16
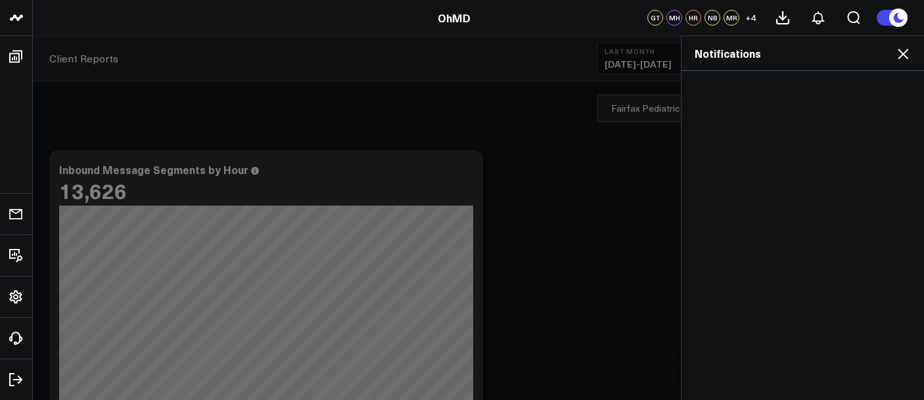
click at [897, 49] on icon at bounding box center [903, 54] width 16 height 16
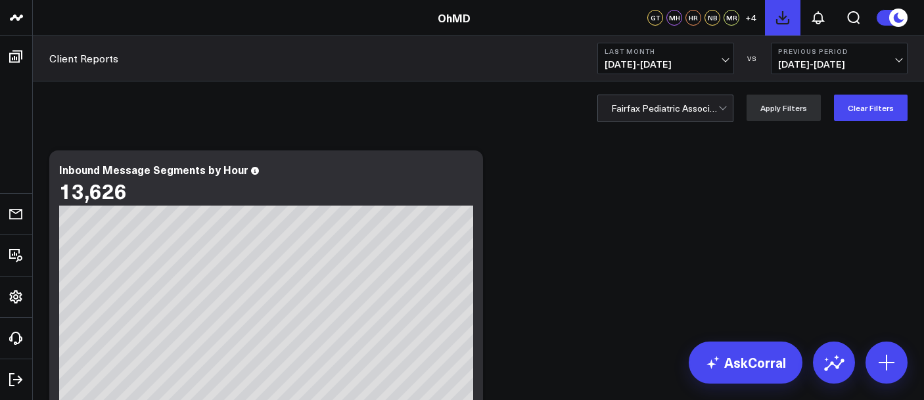
click at [784, 21] on icon at bounding box center [783, 18] width 16 height 16
click at [825, 12] on div "1" at bounding box center [824, 11] width 9 height 9
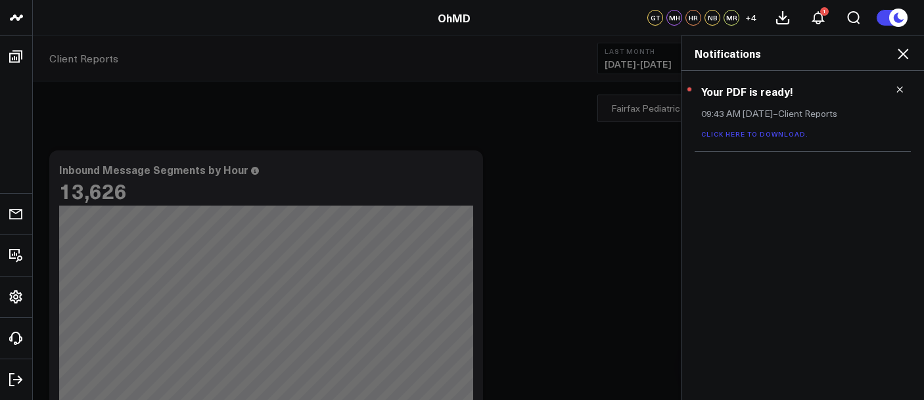
click at [738, 133] on link "Click here to download." at bounding box center [754, 134] width 107 height 9
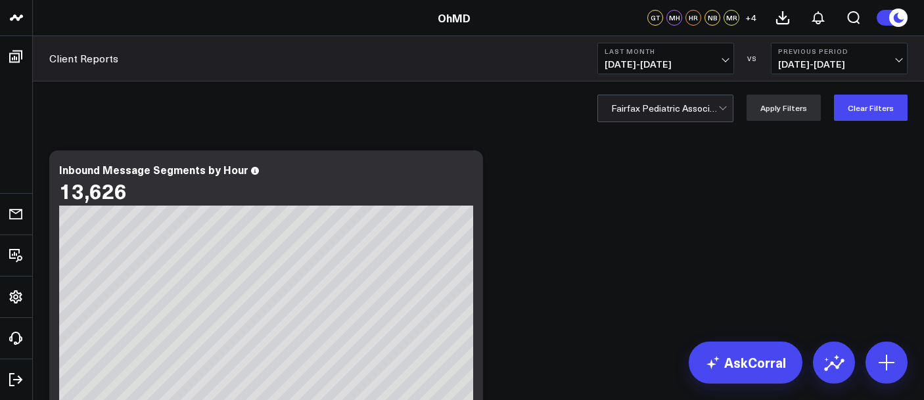
click at [662, 99] on div at bounding box center [664, 108] width 107 height 26
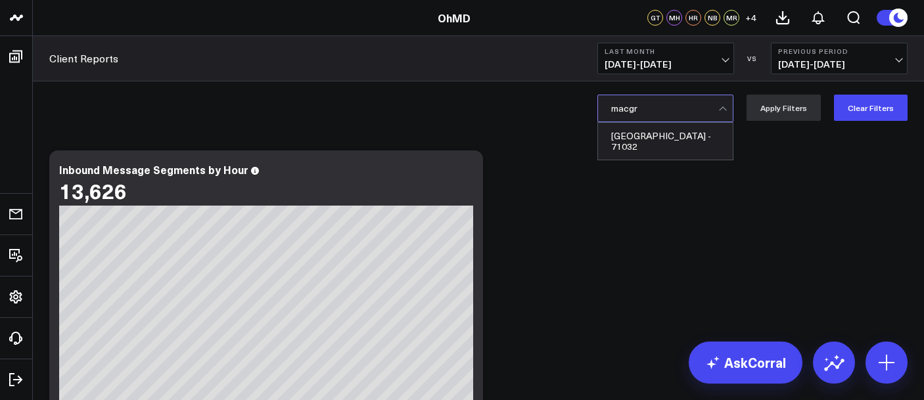
type input "macgre"
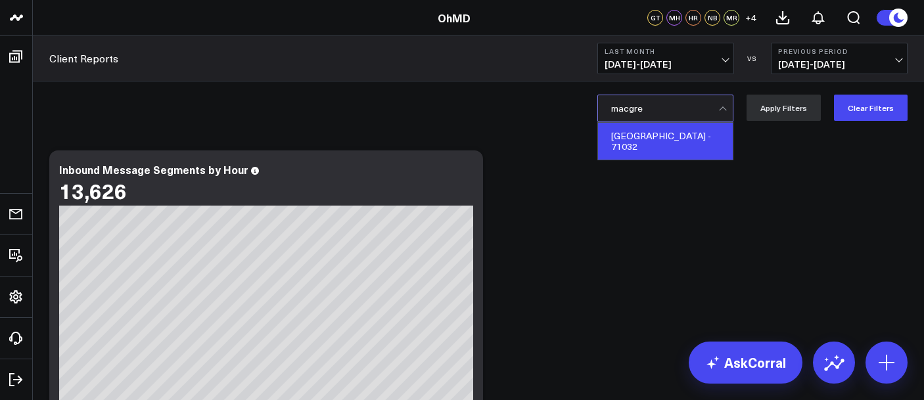
click at [630, 139] on div "[GEOGRAPHIC_DATA] - 71032" at bounding box center [665, 141] width 135 height 37
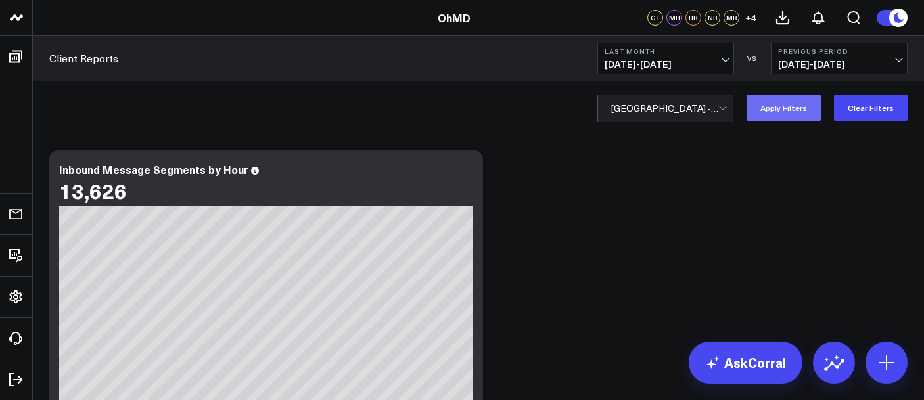
click at [801, 109] on button "Apply Filters" at bounding box center [784, 108] width 74 height 26
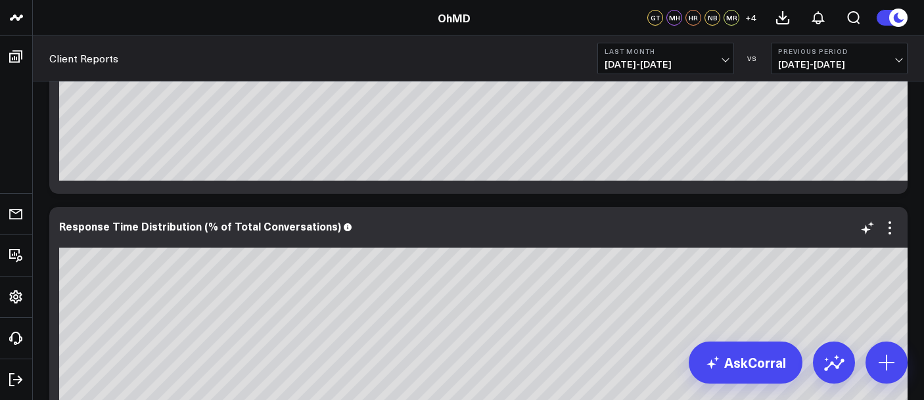
scroll to position [3641, 0]
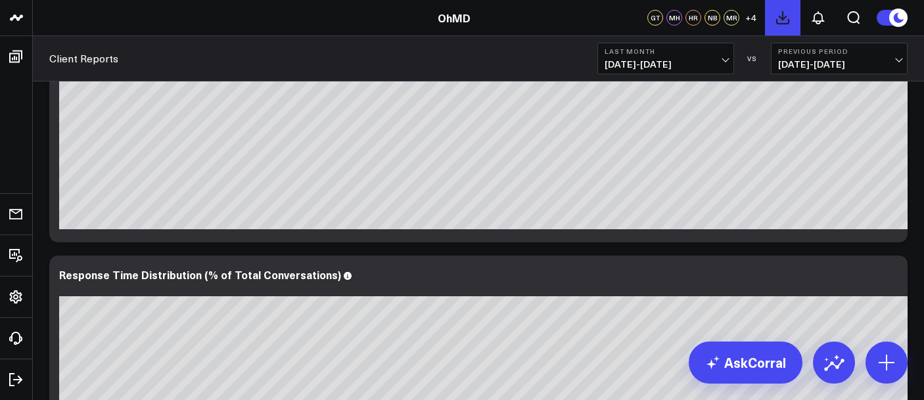
click at [780, 18] on icon at bounding box center [783, 18] width 12 height 12
click at [815, 20] on icon at bounding box center [818, 18] width 11 height 12
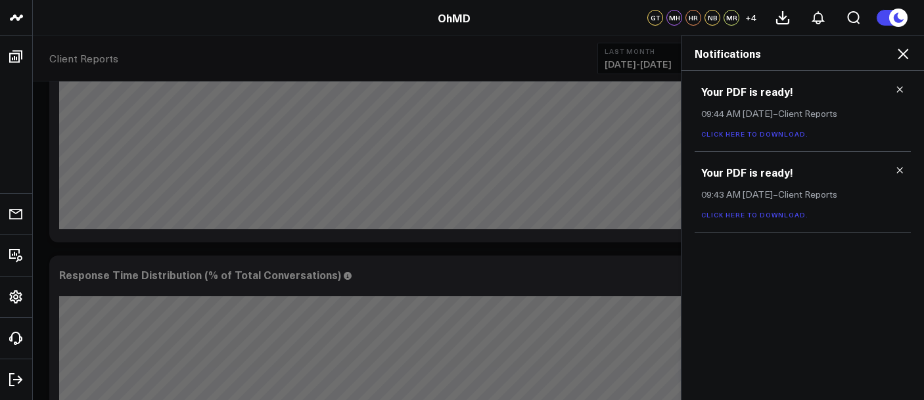
click at [765, 137] on link "Click here to download." at bounding box center [754, 134] width 107 height 9
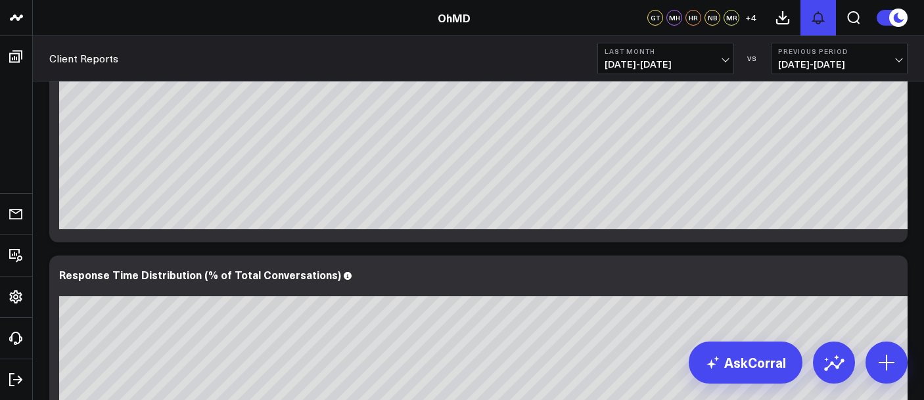
click at [814, 16] on icon at bounding box center [818, 18] width 11 height 12
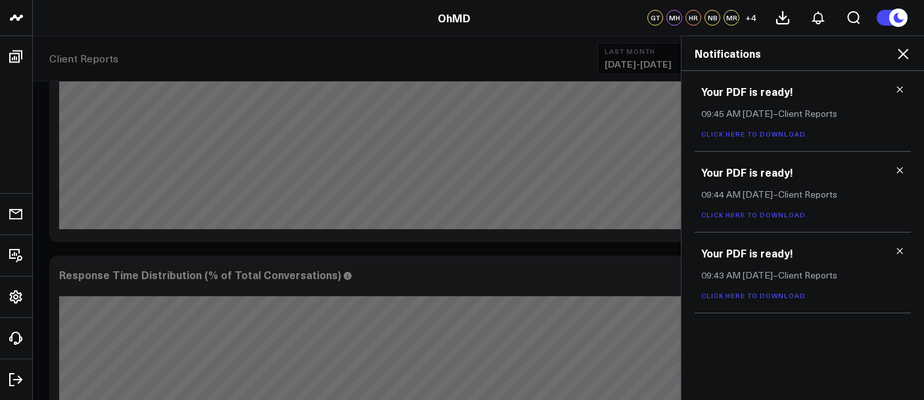
click at [764, 133] on link "Click here to download." at bounding box center [754, 134] width 107 height 9
click at [736, 133] on link "Click here to download." at bounding box center [754, 134] width 107 height 9
click at [901, 89] on icon at bounding box center [900, 90] width 6 height 6
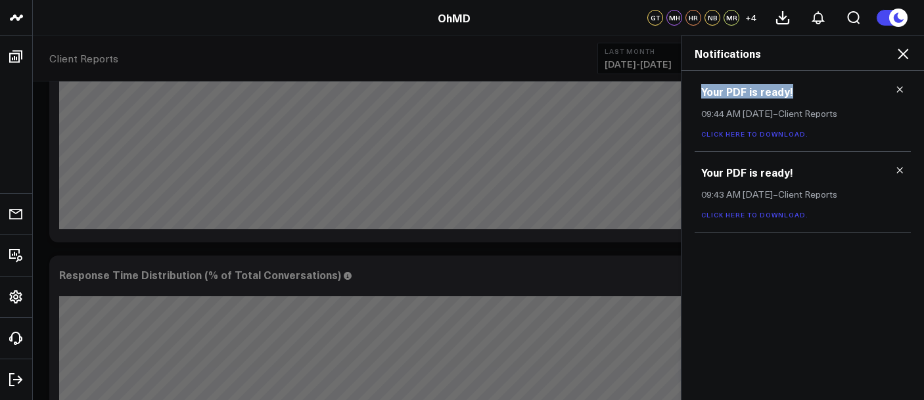
click at [901, 89] on icon at bounding box center [900, 90] width 6 height 6
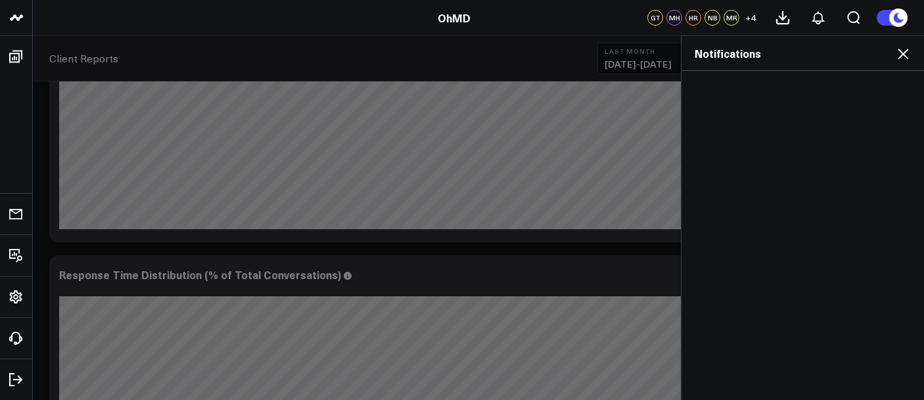
click at [901, 40] on div "Notifications" at bounding box center [803, 53] width 243 height 35
click at [901, 50] on icon at bounding box center [903, 54] width 16 height 16
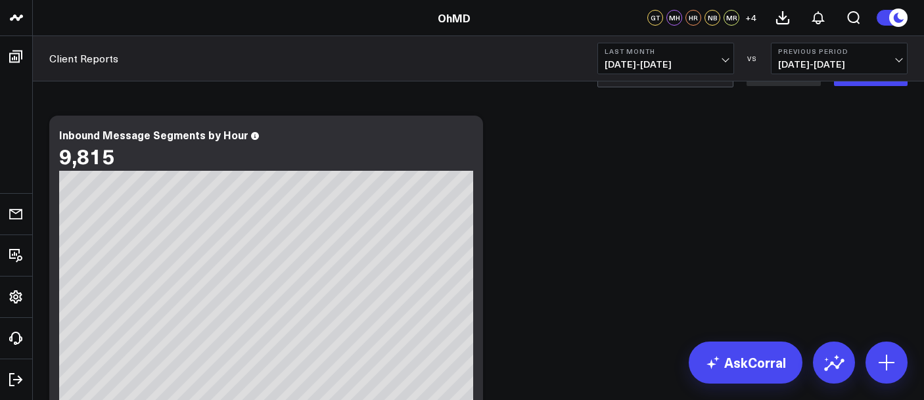
scroll to position [0, 0]
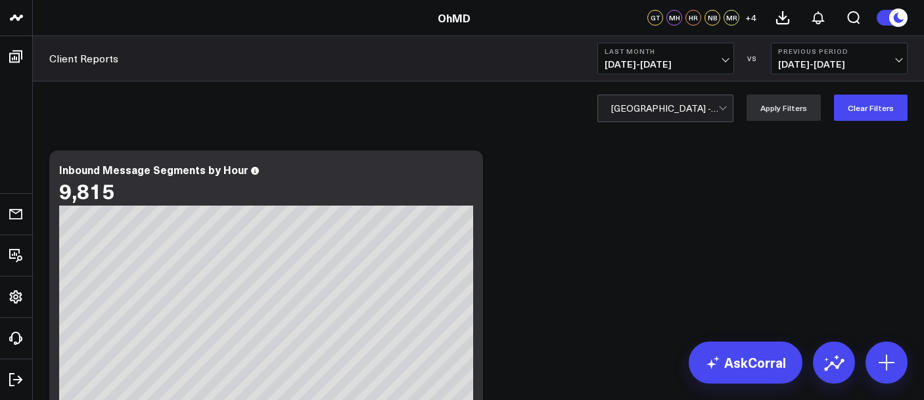
click at [680, 114] on div at bounding box center [664, 108] width 107 height 26
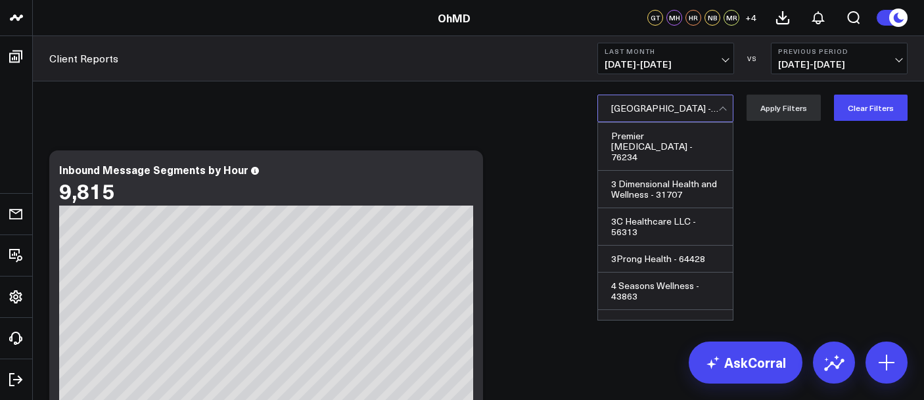
scroll to position [20476, 0]
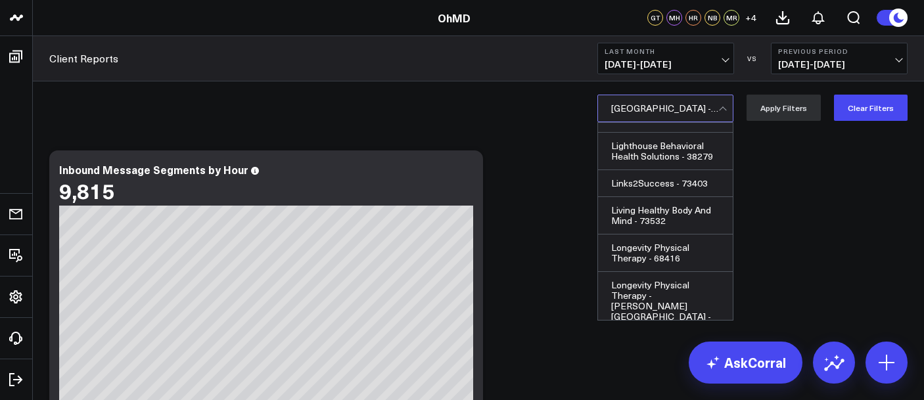
type input "l"
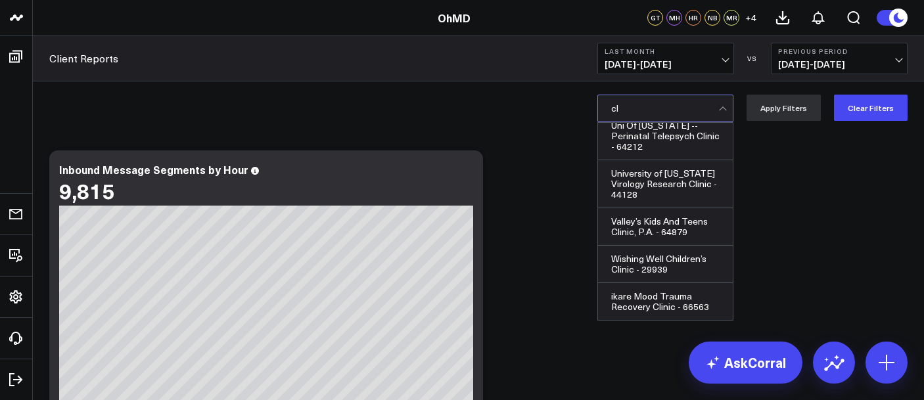
scroll to position [0, 0]
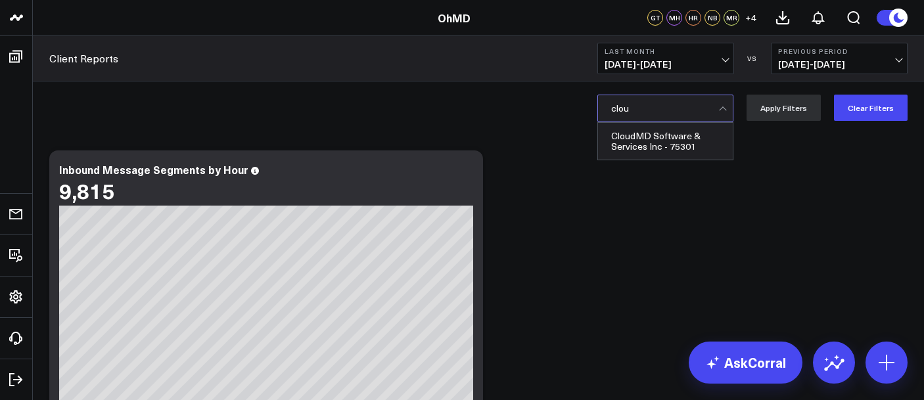
type input "cloud"
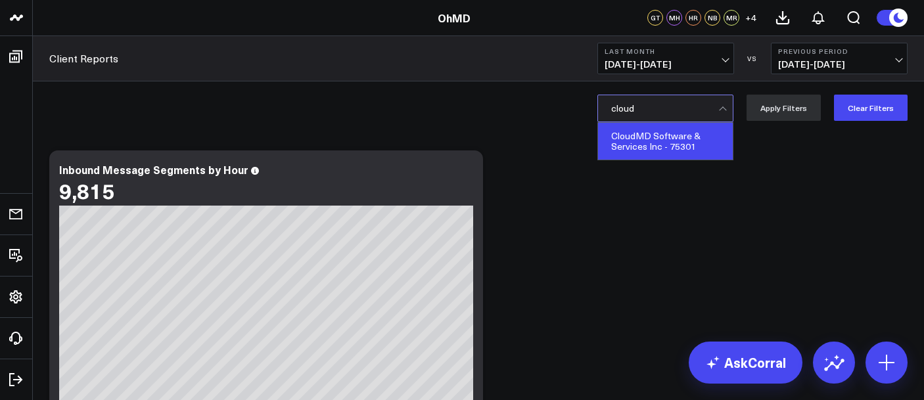
click at [663, 135] on div "CloudMD Software & Services Inc - 75301" at bounding box center [665, 141] width 135 height 37
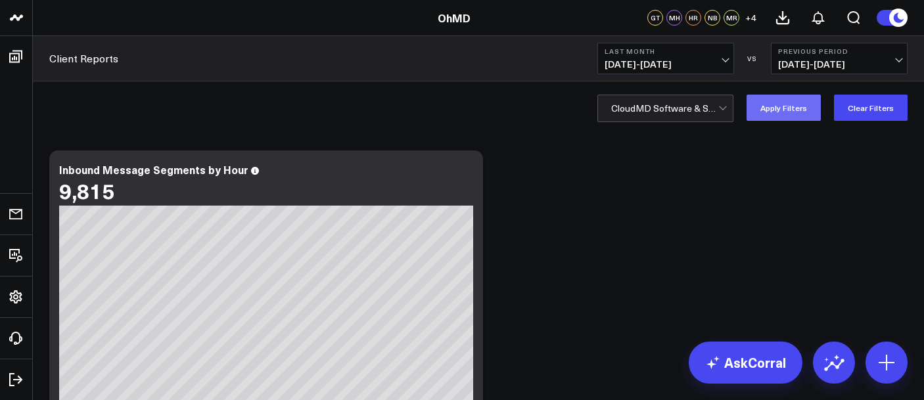
click at [765, 102] on button "Apply Filters" at bounding box center [784, 108] width 74 height 26
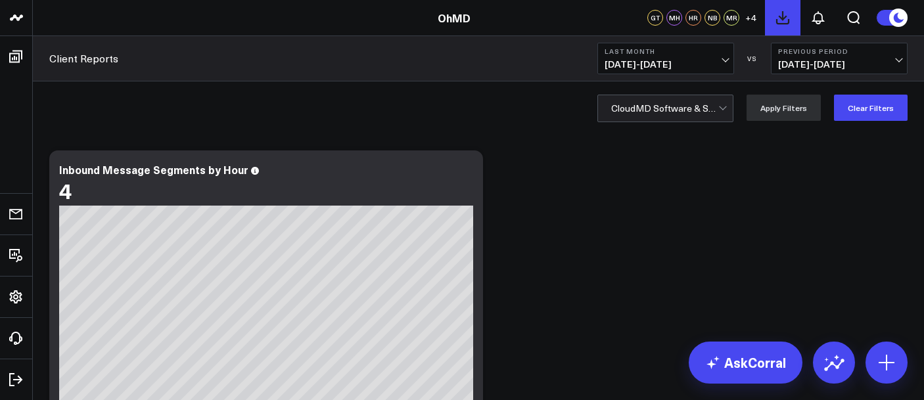
click at [780, 22] on icon at bounding box center [783, 18] width 16 height 16
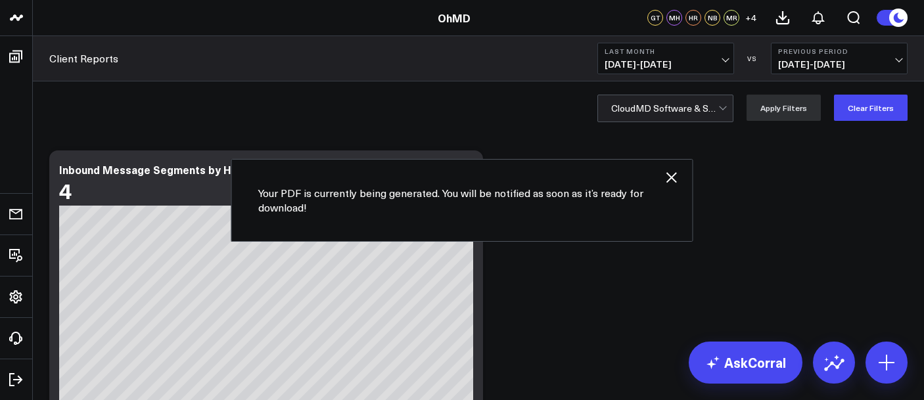
click at [665, 110] on div at bounding box center [664, 108] width 107 height 26
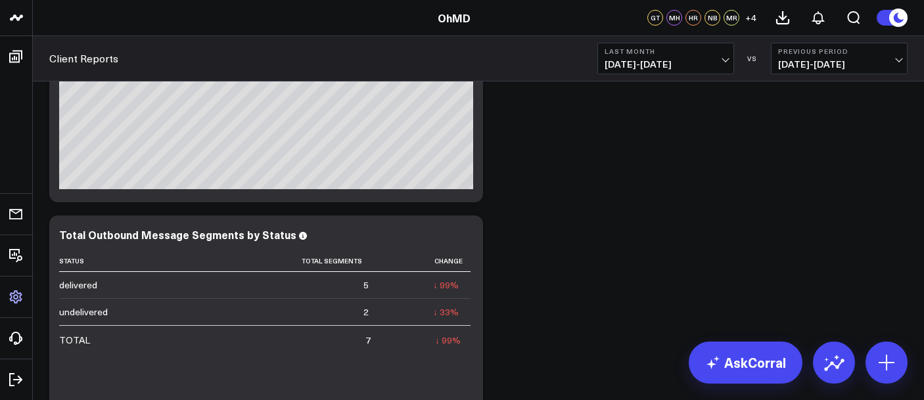
scroll to position [1915, 0]
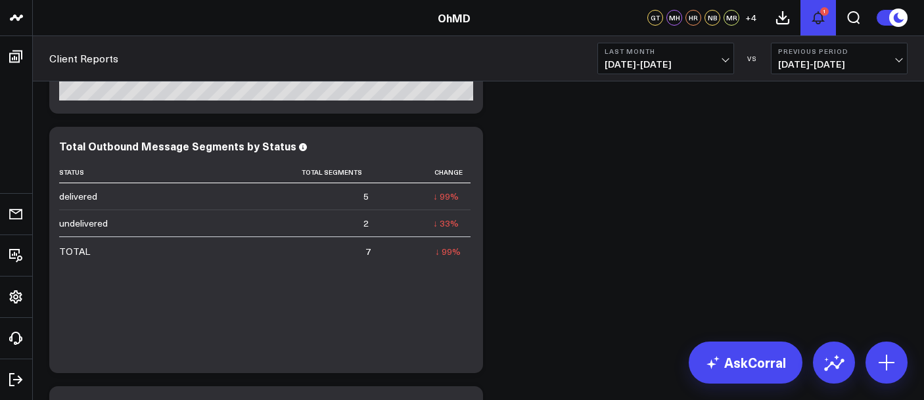
click at [820, 16] on icon at bounding box center [819, 18] width 16 height 16
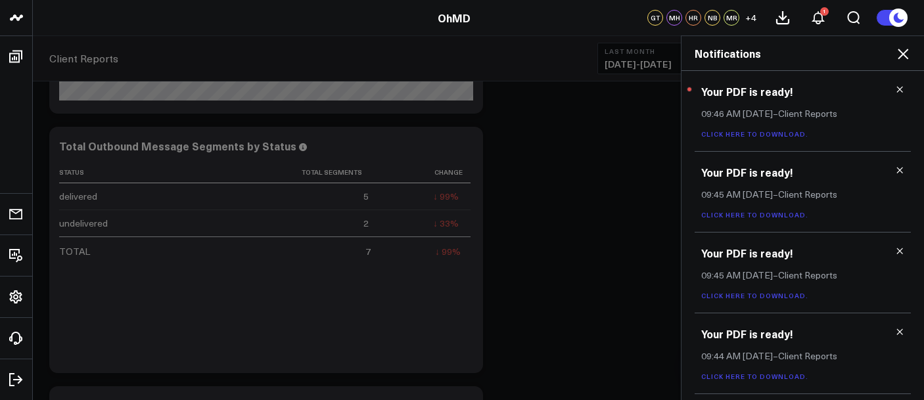
click at [753, 137] on link "Click here to download." at bounding box center [754, 134] width 107 height 9
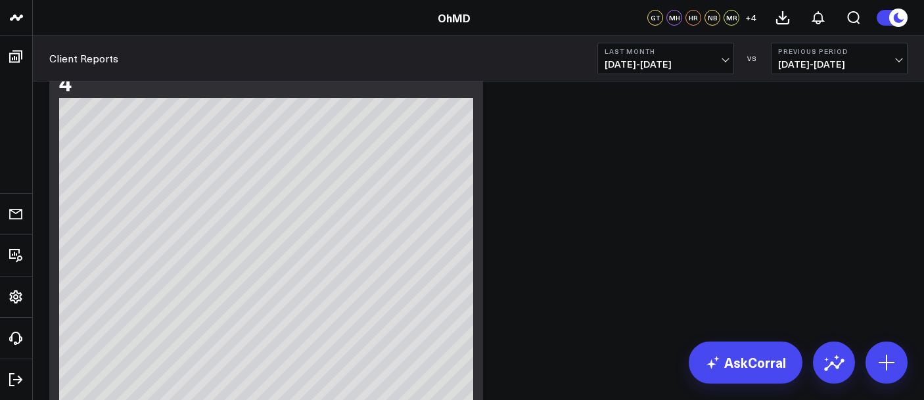
scroll to position [0, 0]
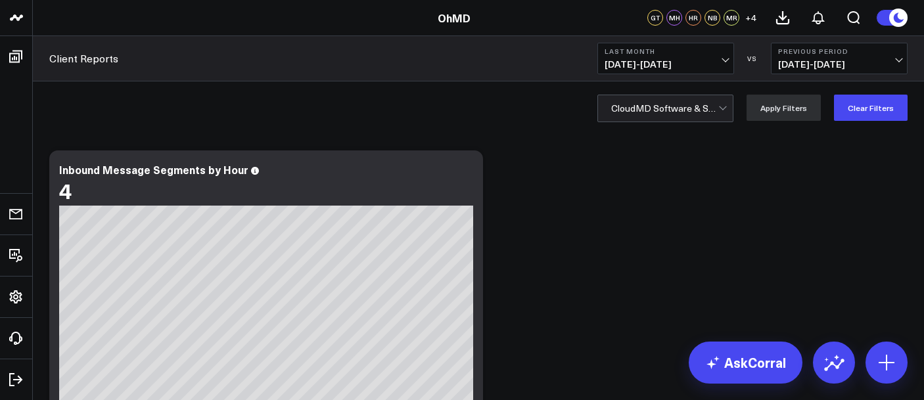
click at [698, 114] on div at bounding box center [664, 108] width 107 height 26
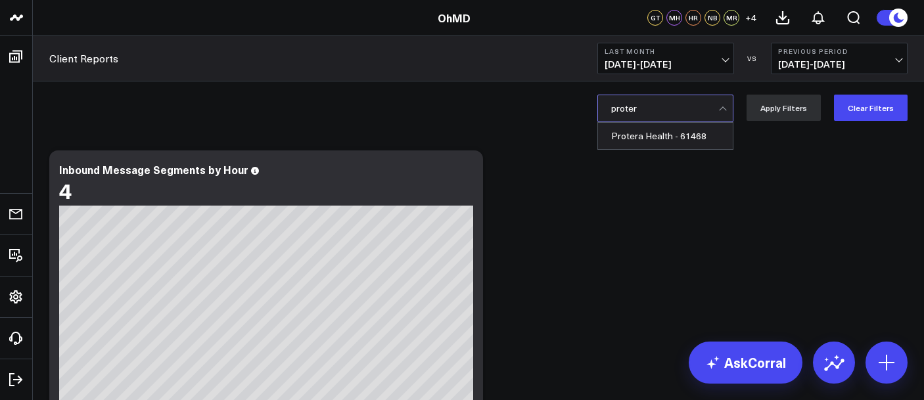
type input "protera"
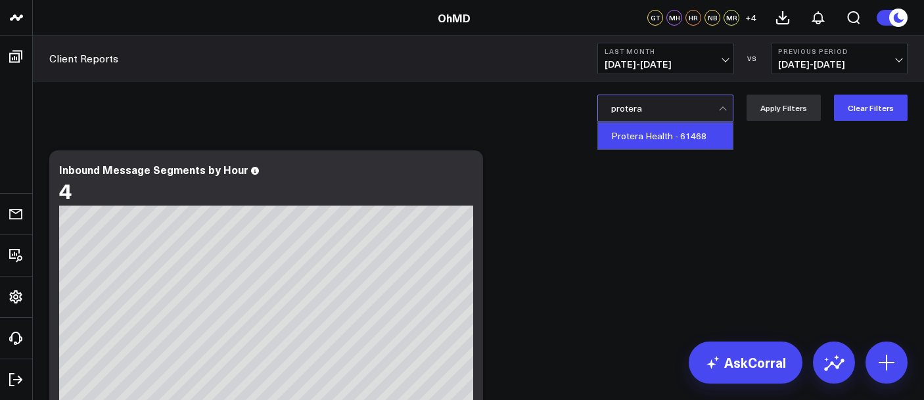
click at [630, 147] on div "Protera Health - 61468" at bounding box center [665, 136] width 135 height 26
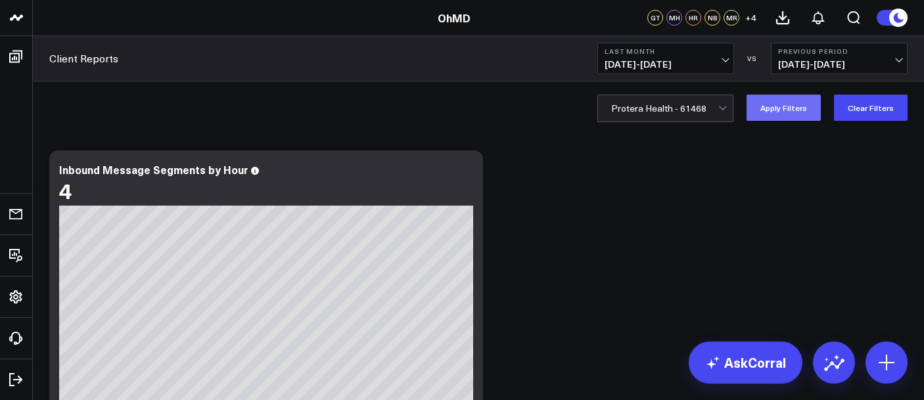
click at [770, 105] on button "Apply Filters" at bounding box center [784, 108] width 74 height 26
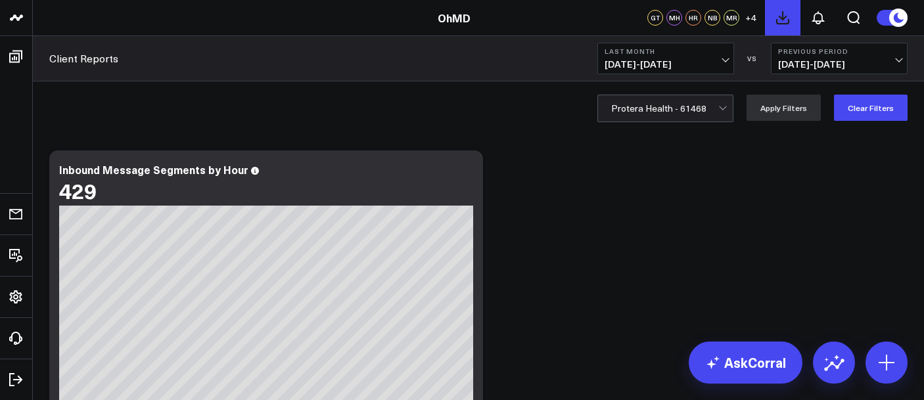
click at [776, 14] on icon at bounding box center [783, 18] width 16 height 16
click at [811, 15] on icon at bounding box center [819, 18] width 16 height 16
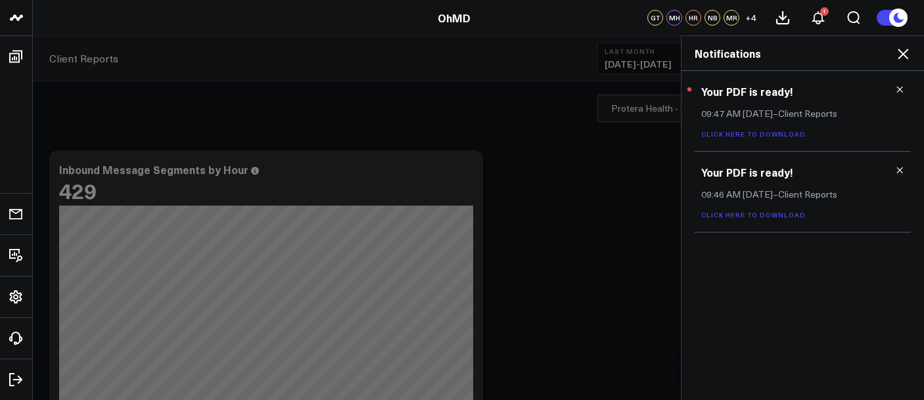
click at [770, 142] on div "Your PDF is ready! 09:47 AM [DATE] – Client Reports Click here to download." at bounding box center [803, 111] width 216 height 81
click at [770, 139] on div "Your PDF is ready! 09:47 AM [DATE] – Client Reports Click here to download." at bounding box center [803, 111] width 216 height 81
click at [770, 135] on link "Click here to download." at bounding box center [754, 134] width 107 height 9
